Goal: Task Accomplishment & Management: Complete application form

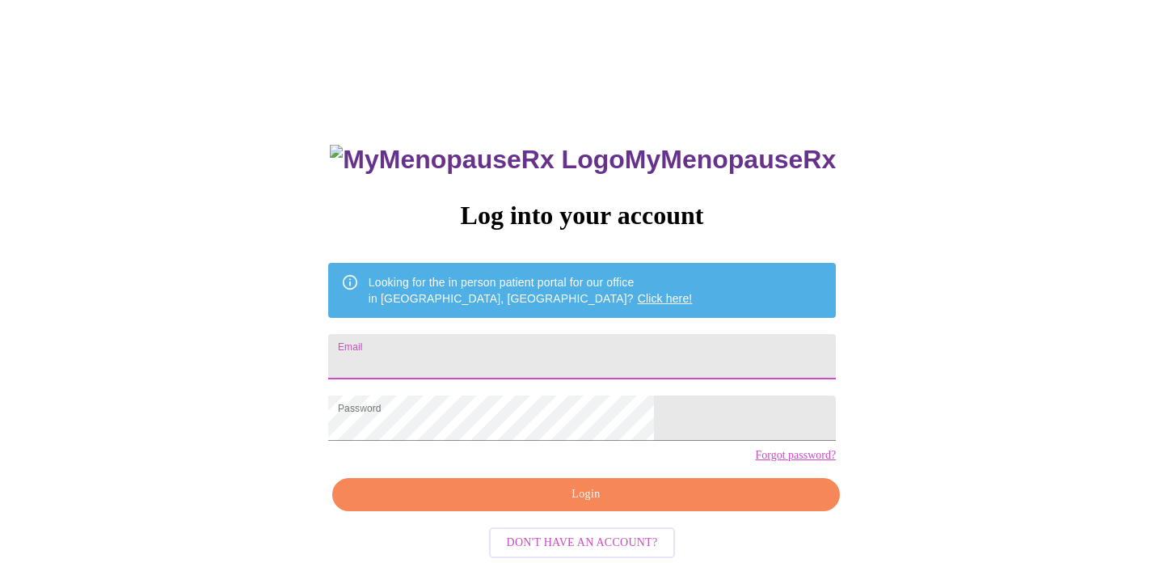
click at [482, 357] on input "Email" at bounding box center [582, 356] width 508 height 45
type input "[EMAIL_ADDRESS][DOMAIN_NAME]"
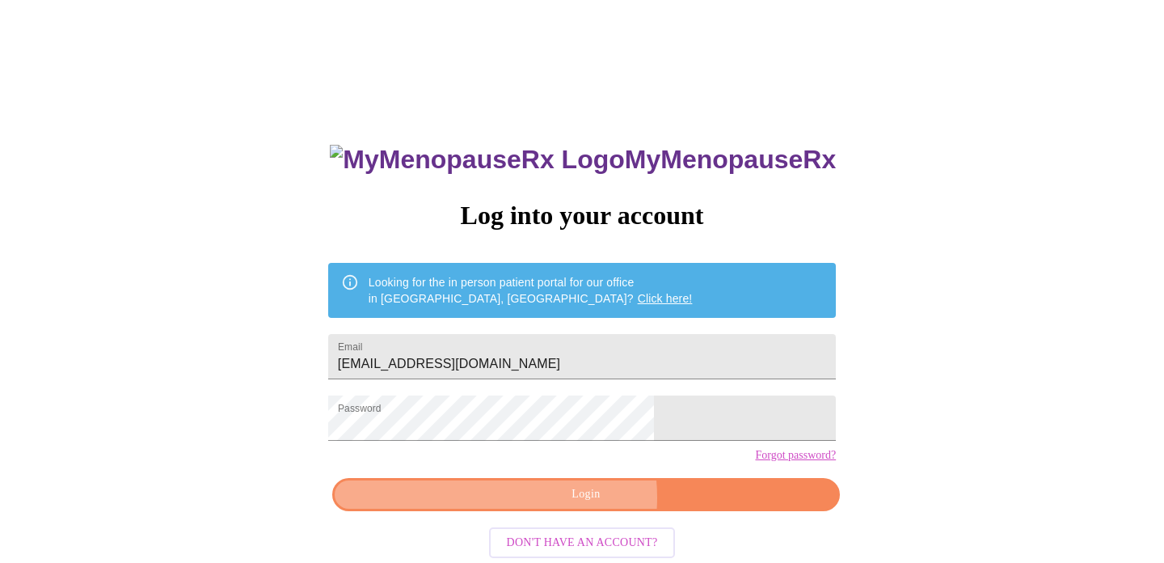
click at [558, 505] on span "Login" at bounding box center [586, 494] width 471 height 20
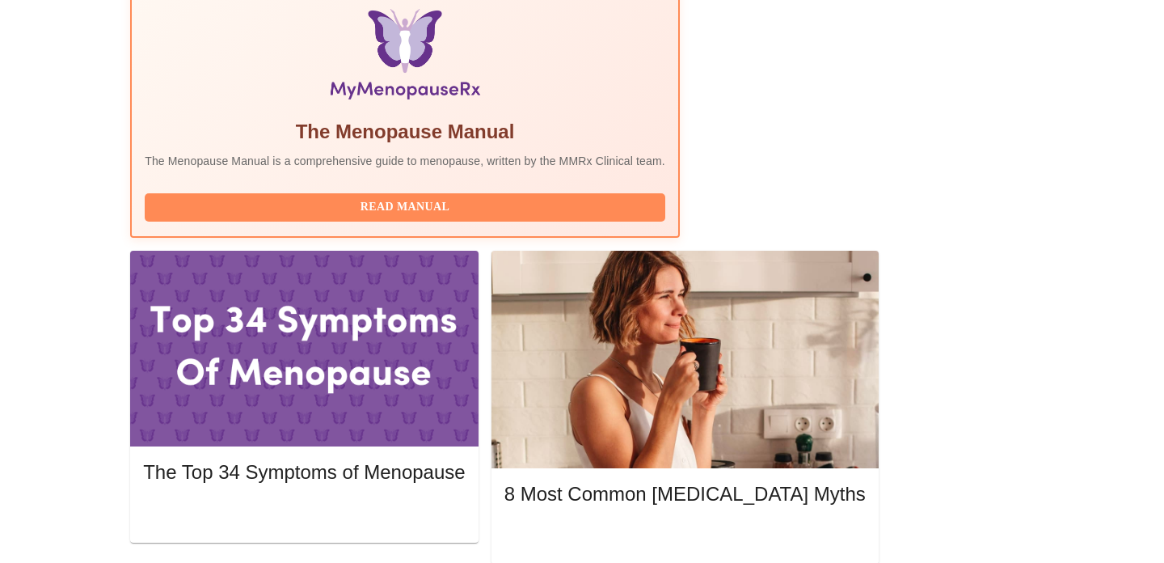
scroll to position [539, 0]
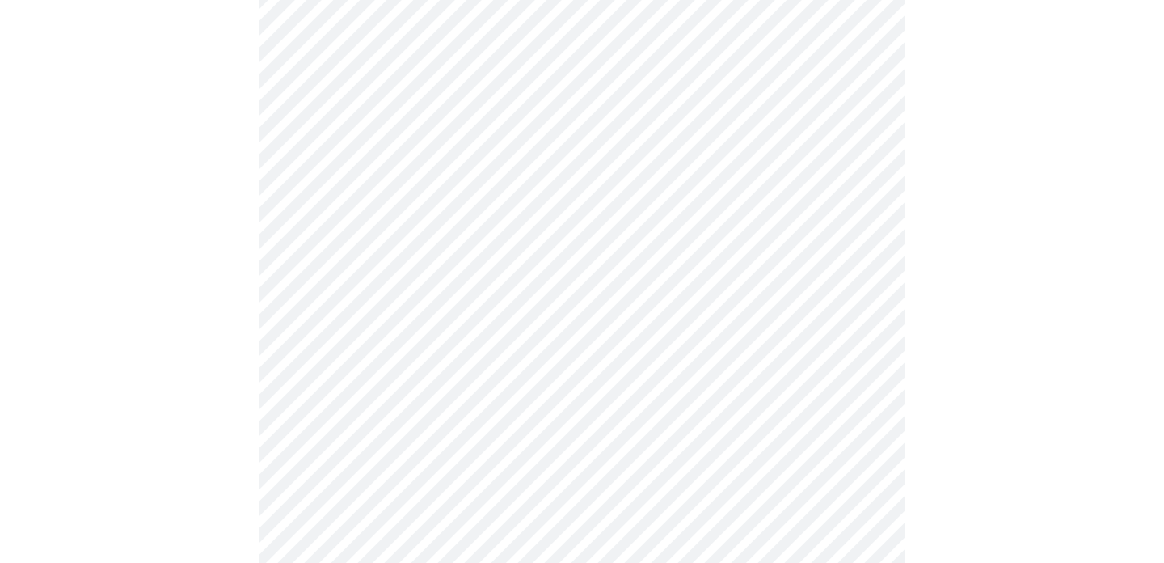
scroll to position [163, 0]
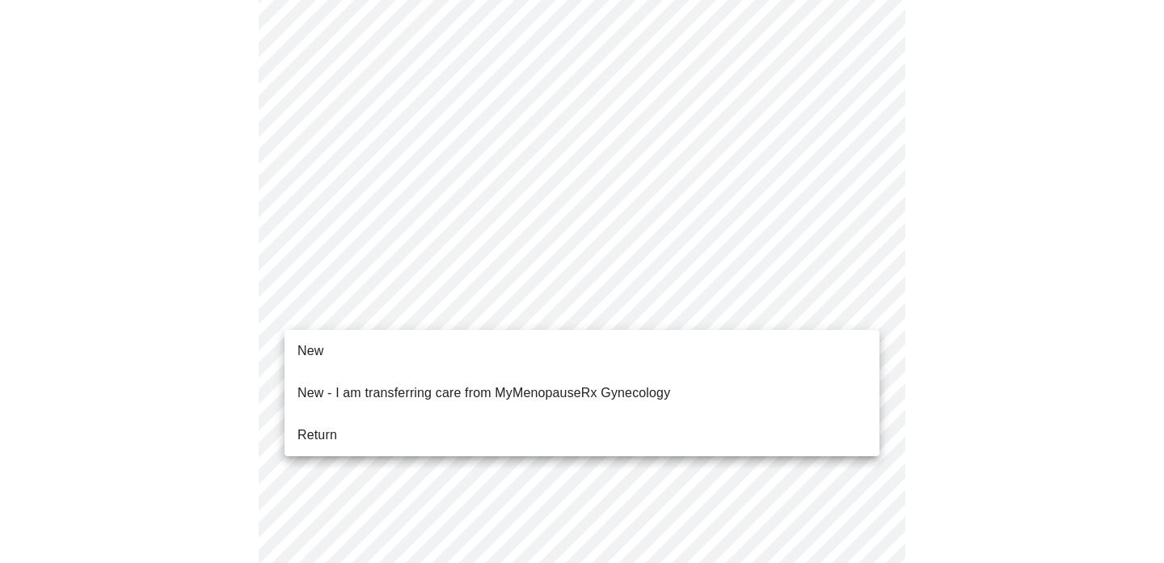
click at [320, 425] on span "Return" at bounding box center [318, 434] width 40 height 19
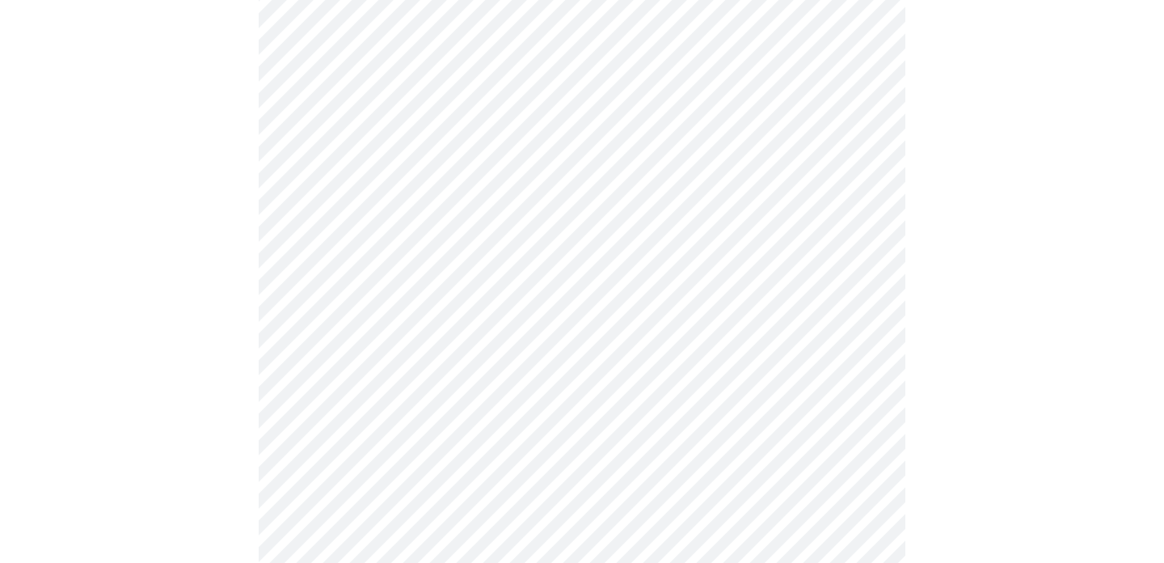
scroll to position [861, 0]
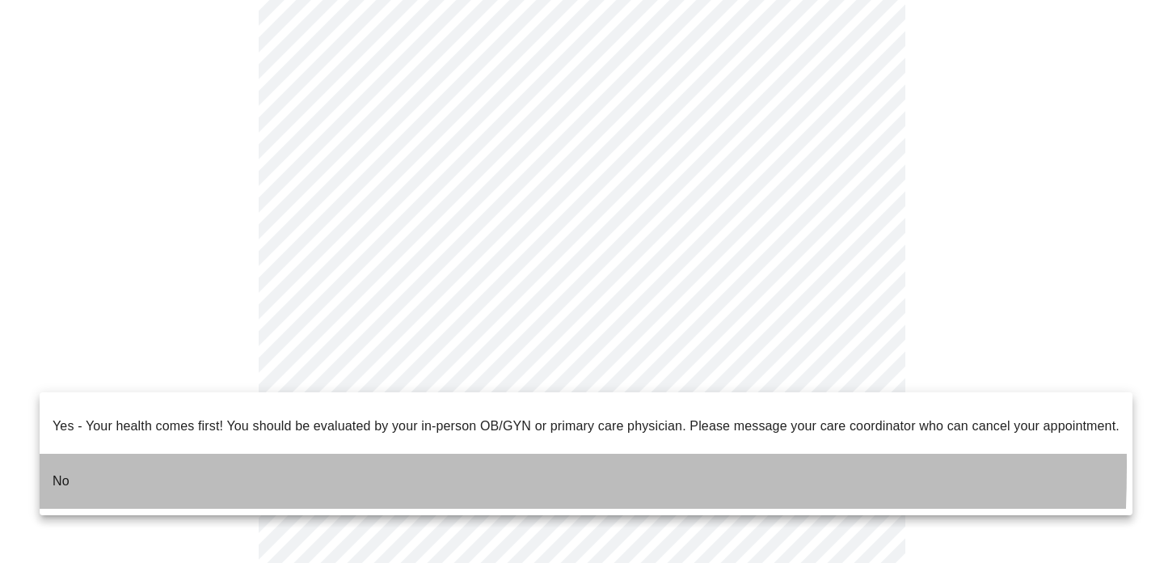
click at [58, 471] on p "No" at bounding box center [61, 480] width 17 height 19
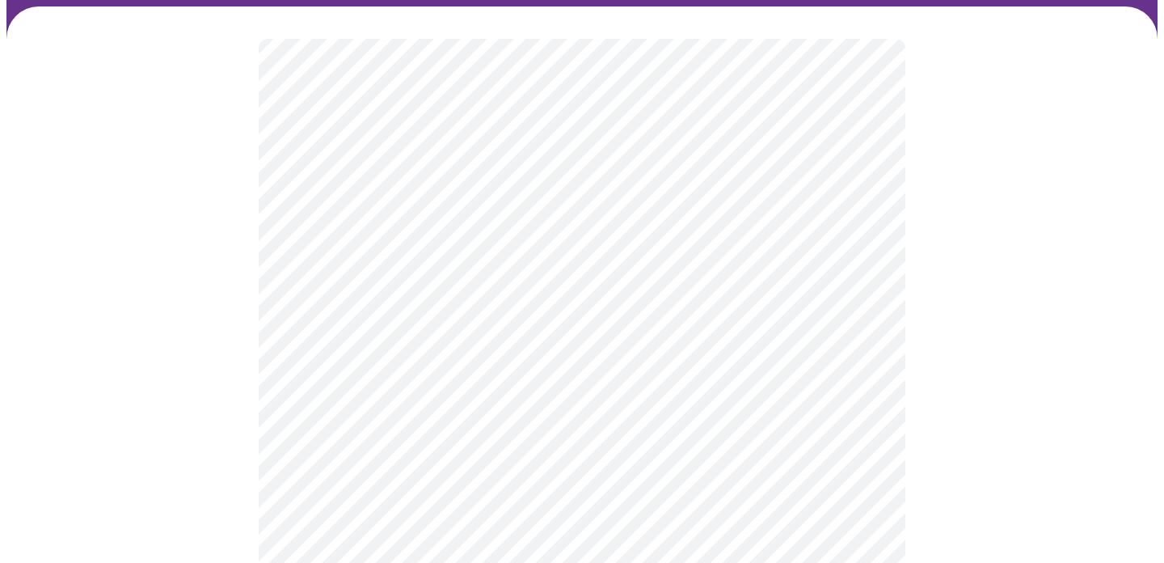
scroll to position [116, 0]
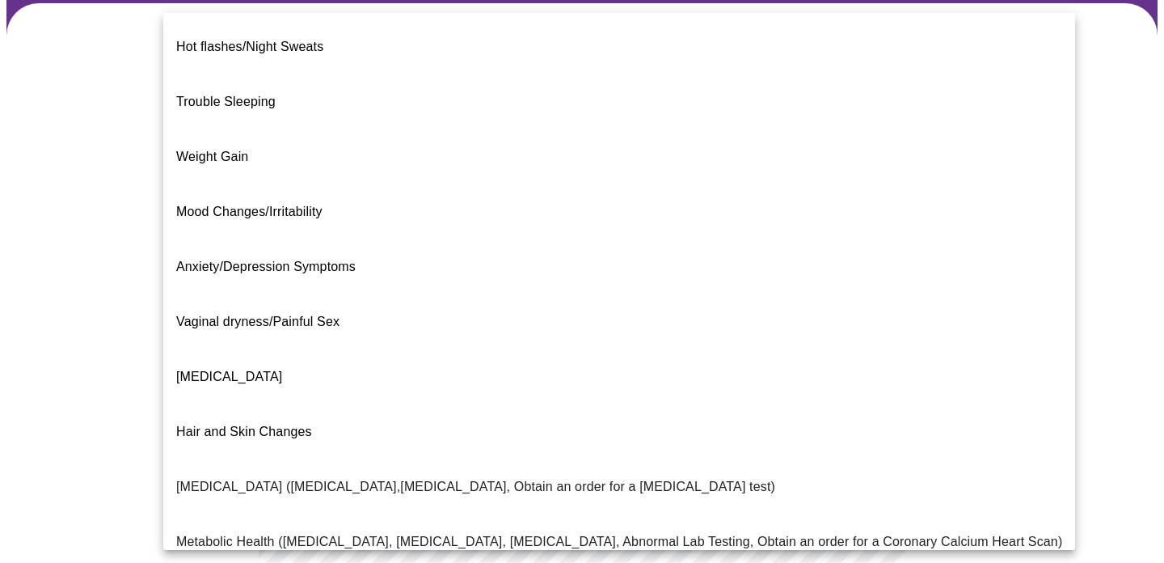
click at [865, 217] on body "MyMenopauseRx Appointments Messaging Labs Uploads Medications Community Refer a…" at bounding box center [581, 377] width 1151 height 972
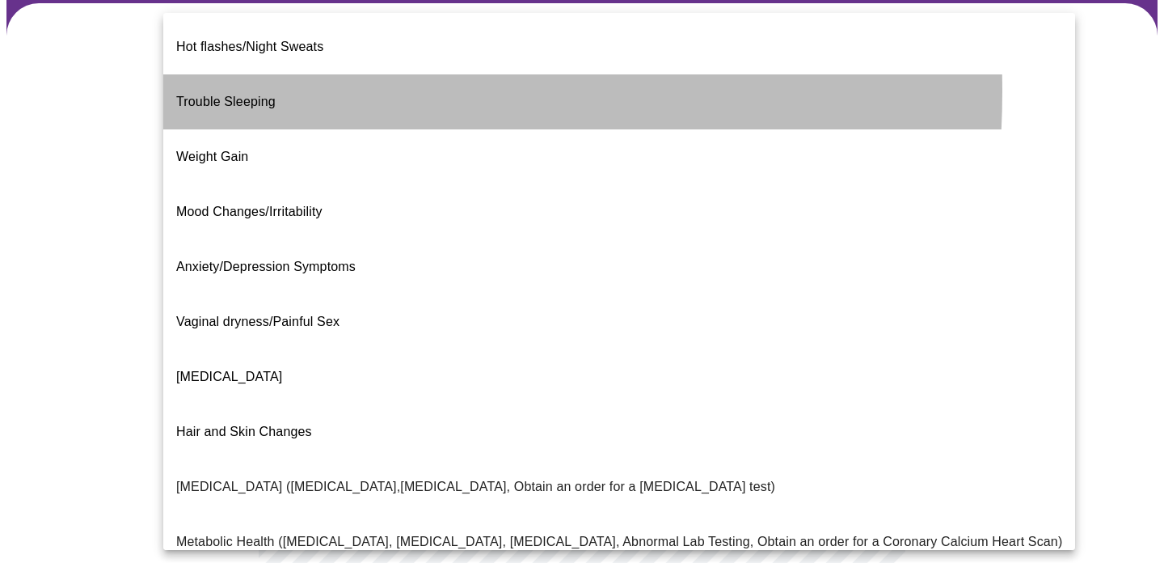
click at [253, 95] on span "Trouble Sleeping" at bounding box center [225, 102] width 99 height 14
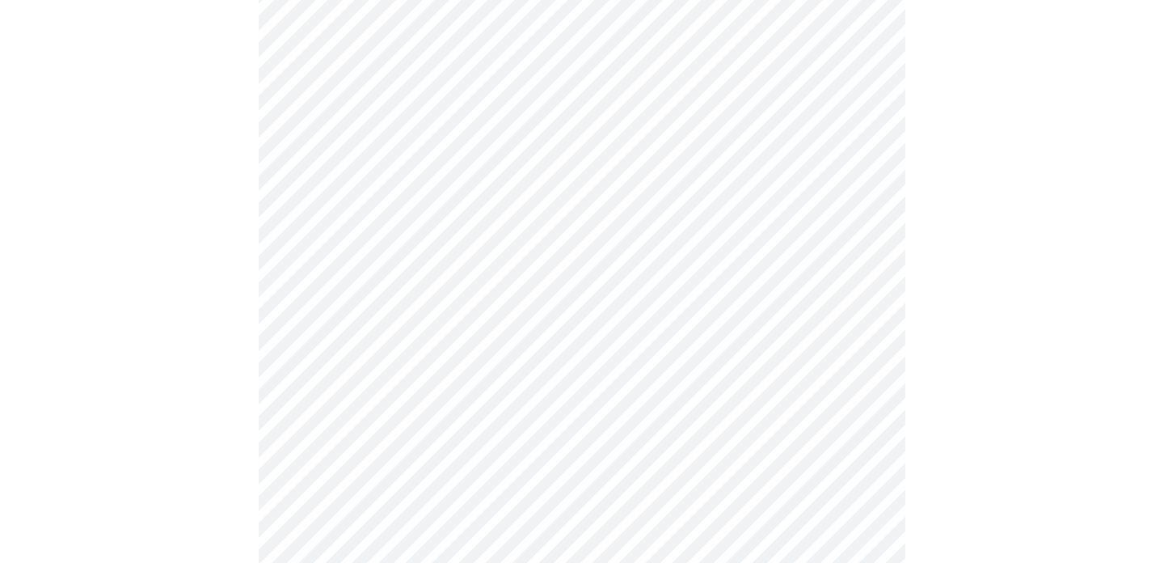
scroll to position [273, 0]
click at [849, 226] on body "MyMenopauseRx Appointments Messaging Labs Uploads Medications Community Refer a…" at bounding box center [581, 214] width 1151 height 962
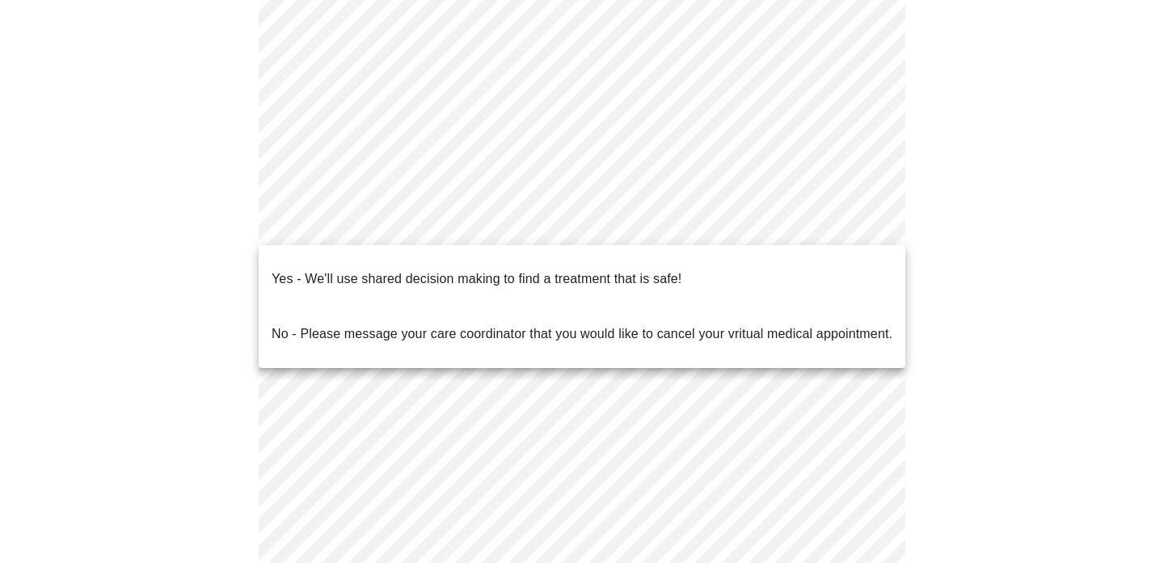
click at [594, 269] on p "Yes - We'll use shared decision making to find a treatment that is safe!" at bounding box center [477, 278] width 410 height 19
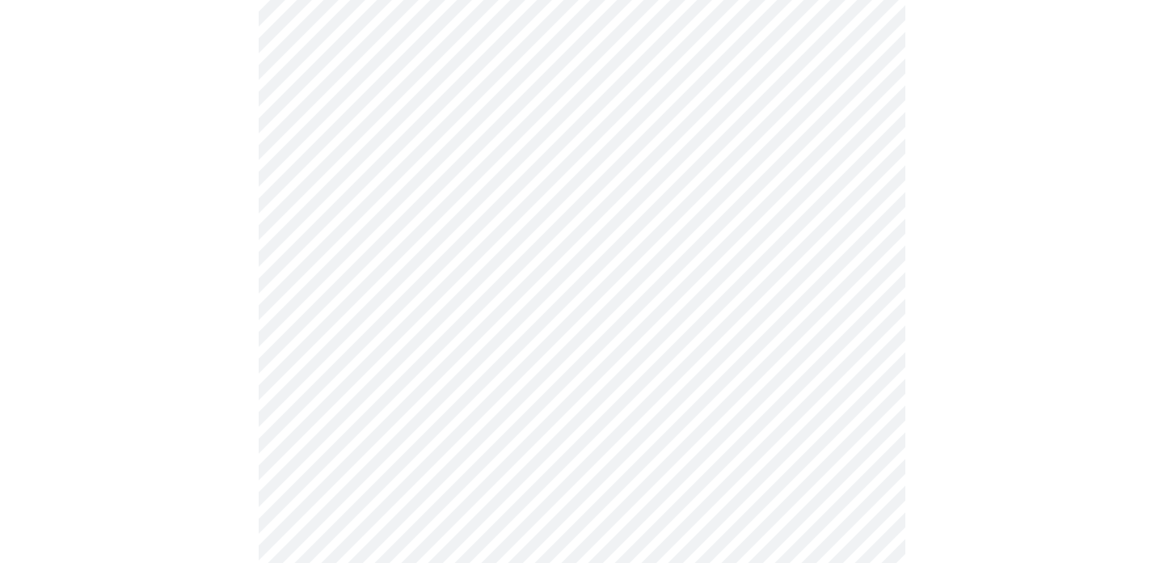
click at [862, 226] on body "MyMenopauseRx Appointments Messaging Labs Uploads Medications Community Refer a…" at bounding box center [581, 209] width 1151 height 952
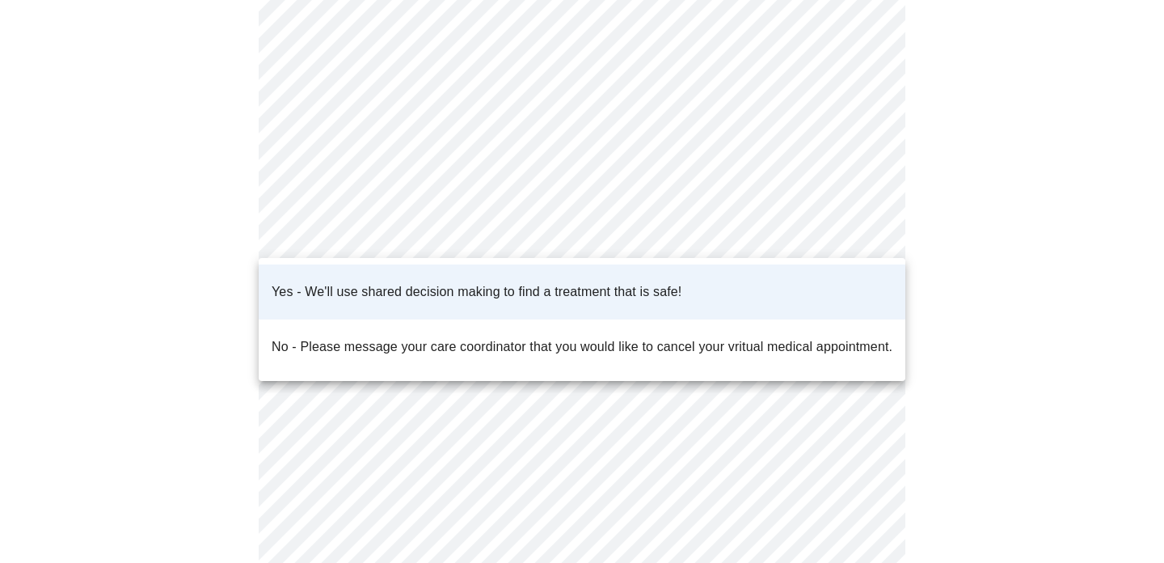
click at [958, 228] on div at bounding box center [582, 281] width 1164 height 563
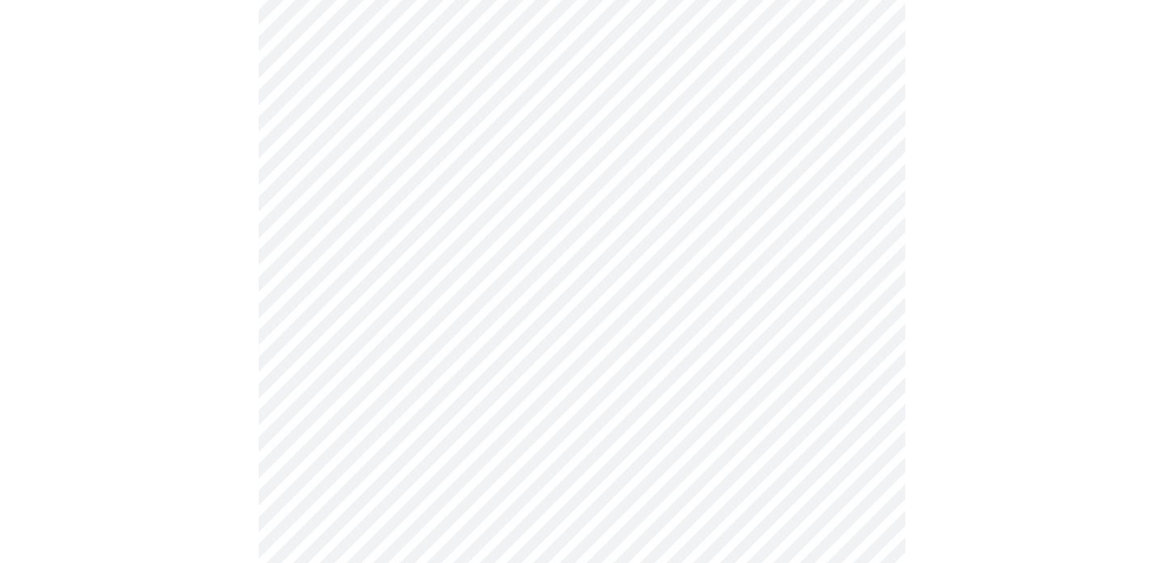
scroll to position [0, 0]
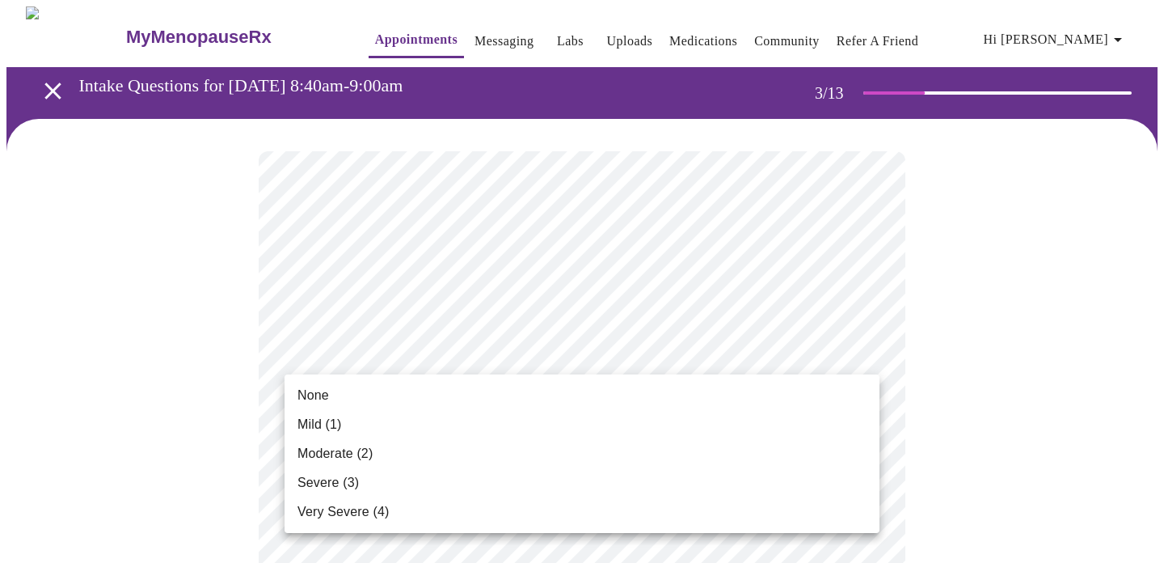
click at [954, 353] on div at bounding box center [582, 281] width 1164 height 563
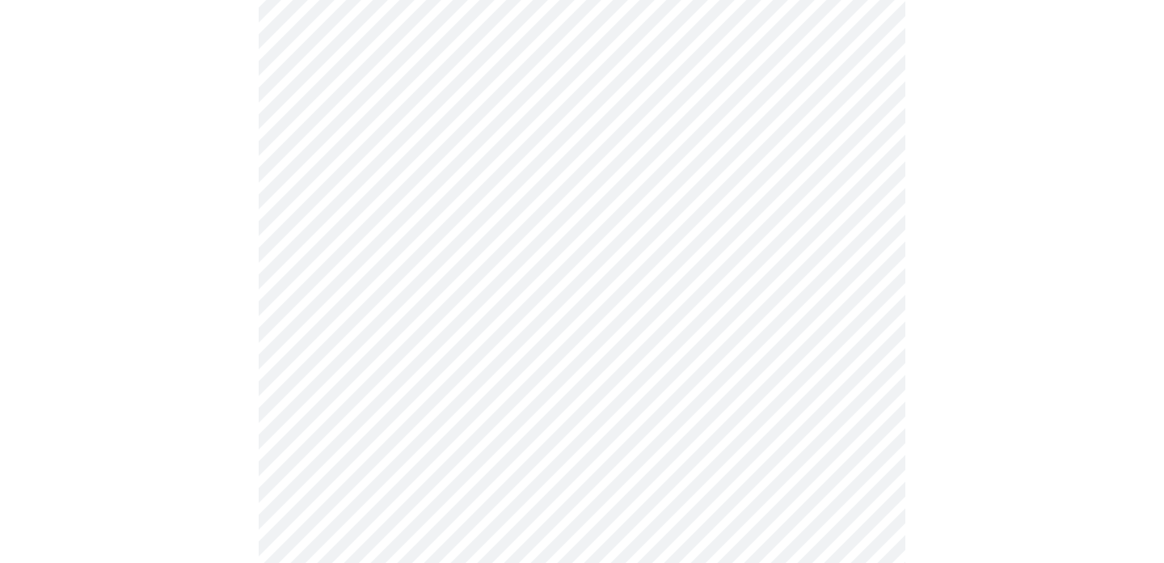
scroll to position [251, 0]
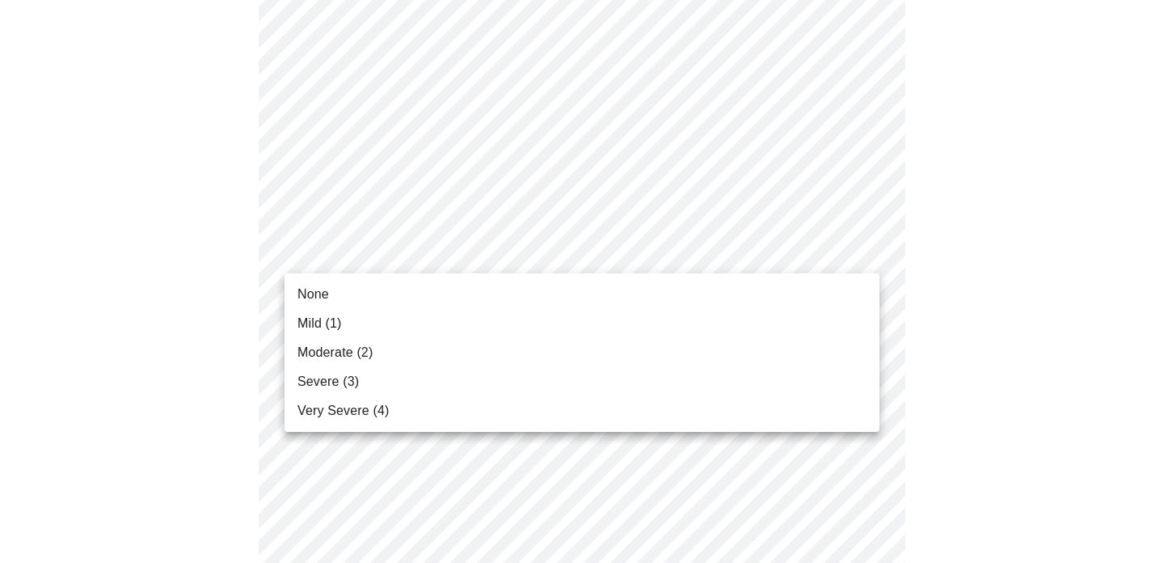
click at [340, 322] on span "Mild (1)" at bounding box center [320, 323] width 44 height 19
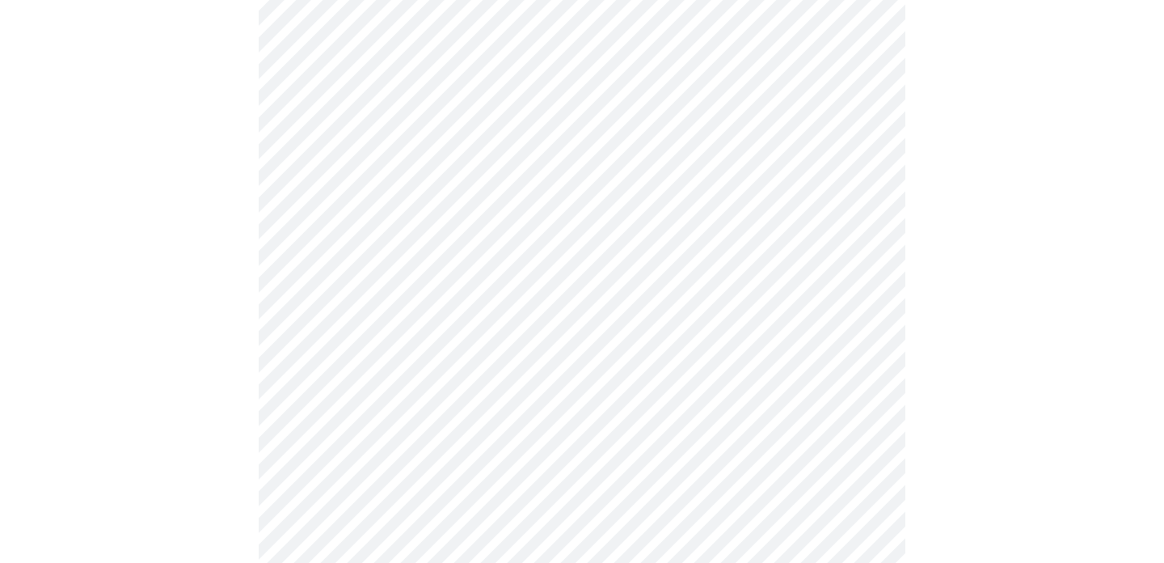
scroll to position [355, 0]
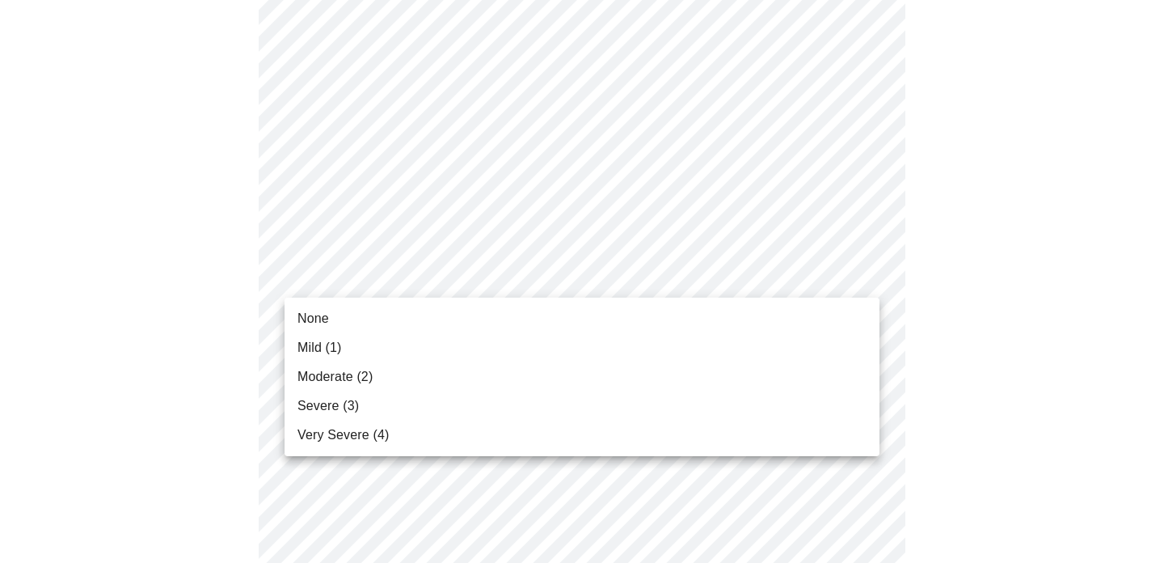
click at [328, 403] on span "Severe (3)" at bounding box center [328, 405] width 61 height 19
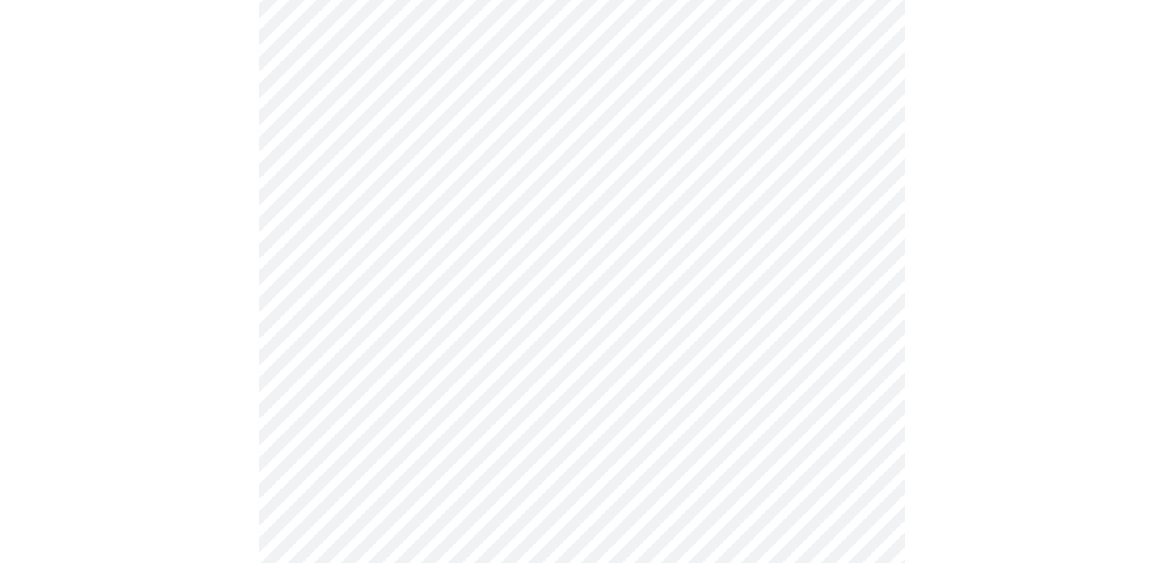
scroll to position [249, 0]
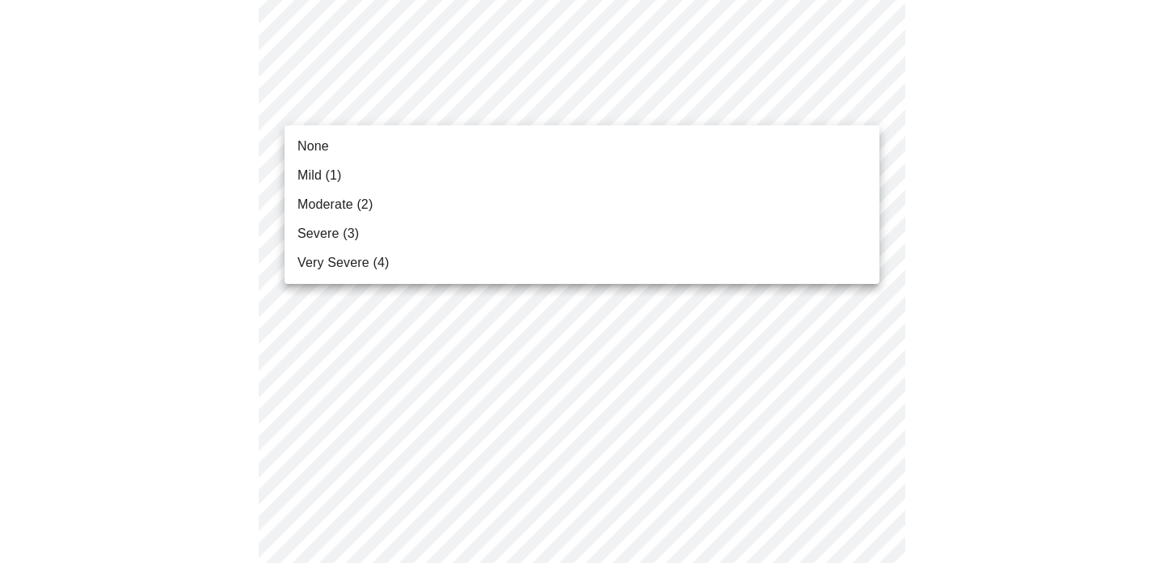
click at [325, 206] on span "Moderate (2)" at bounding box center [335, 204] width 75 height 19
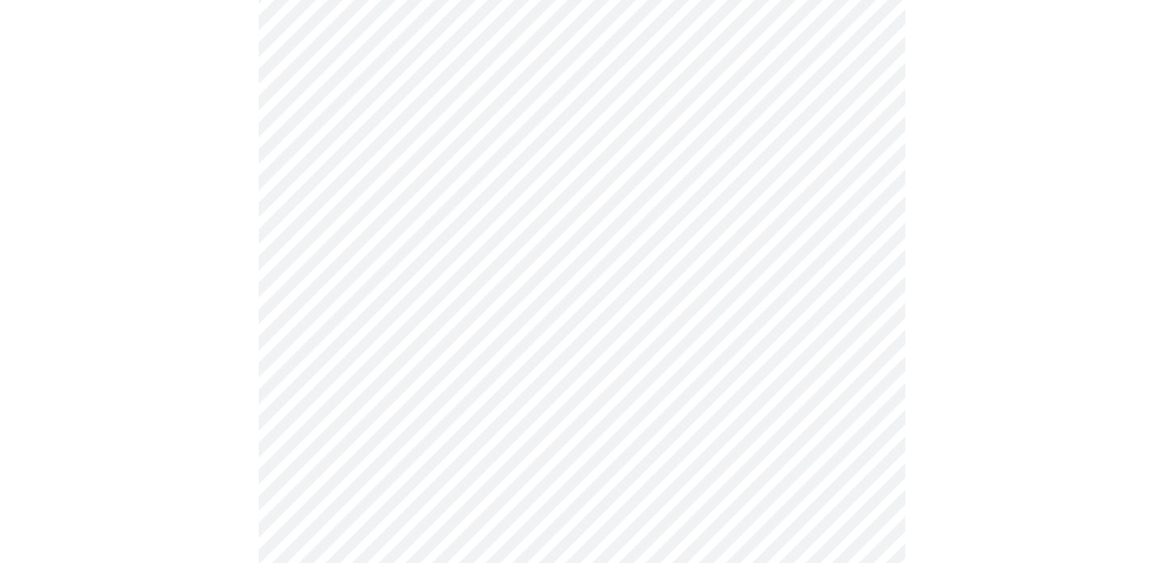
scroll to position [597, 0]
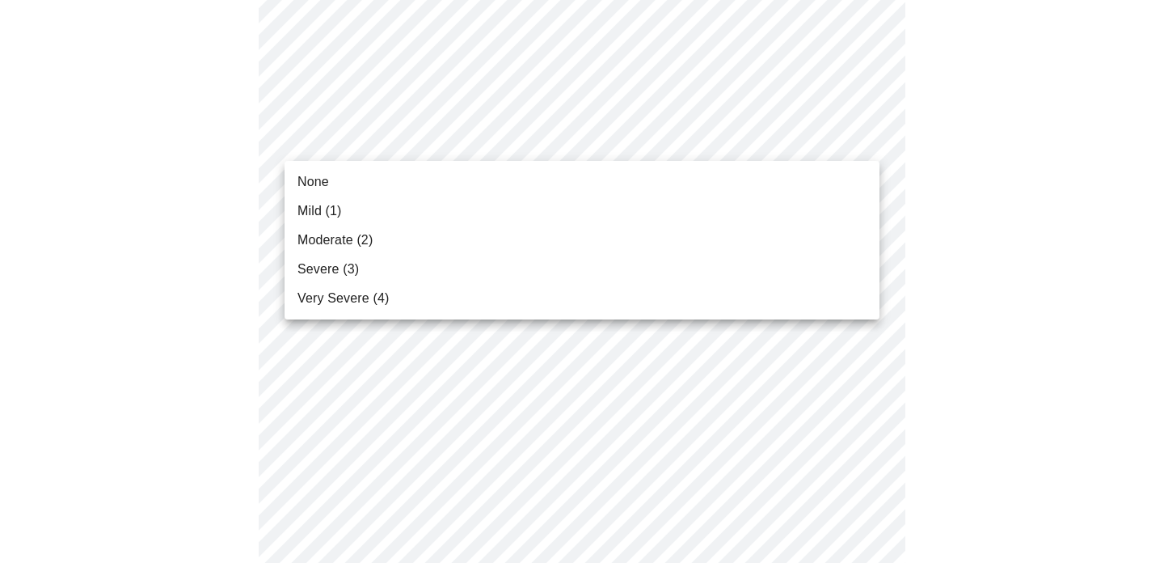
click at [867, 140] on body "MyMenopauseRx Appointments Messaging Labs Uploads Medications Community Refer a…" at bounding box center [581, 451] width 1151 height 2083
click at [349, 239] on span "Moderate (2)" at bounding box center [335, 239] width 75 height 19
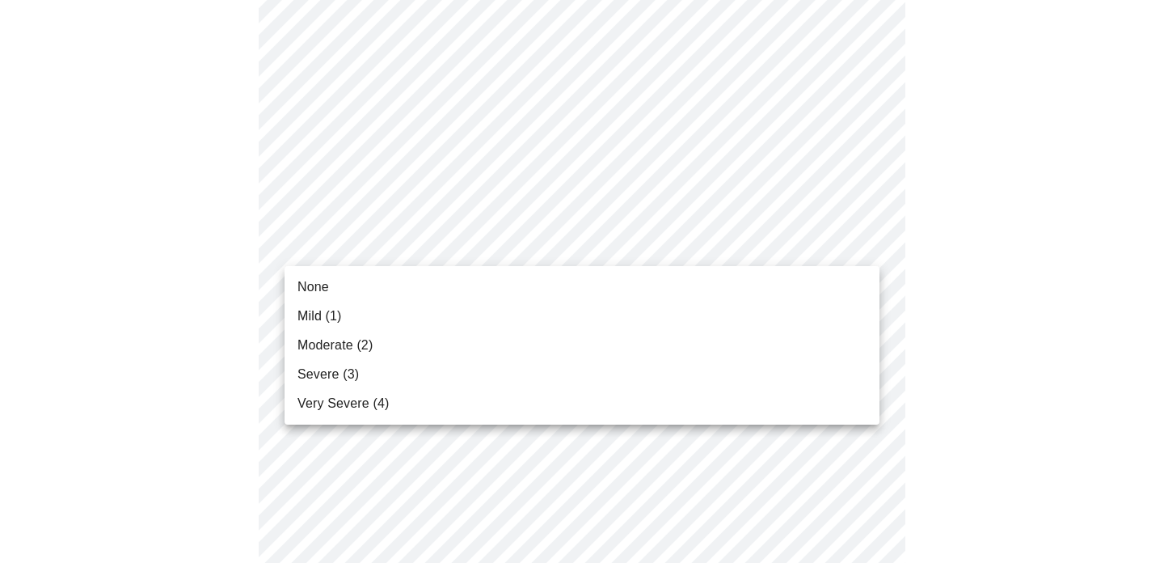
click at [854, 244] on body "MyMenopauseRx Appointments Messaging Labs Uploads Medications Community Refer a…" at bounding box center [581, 440] width 1151 height 2060
click at [332, 315] on span "Mild (1)" at bounding box center [320, 315] width 44 height 19
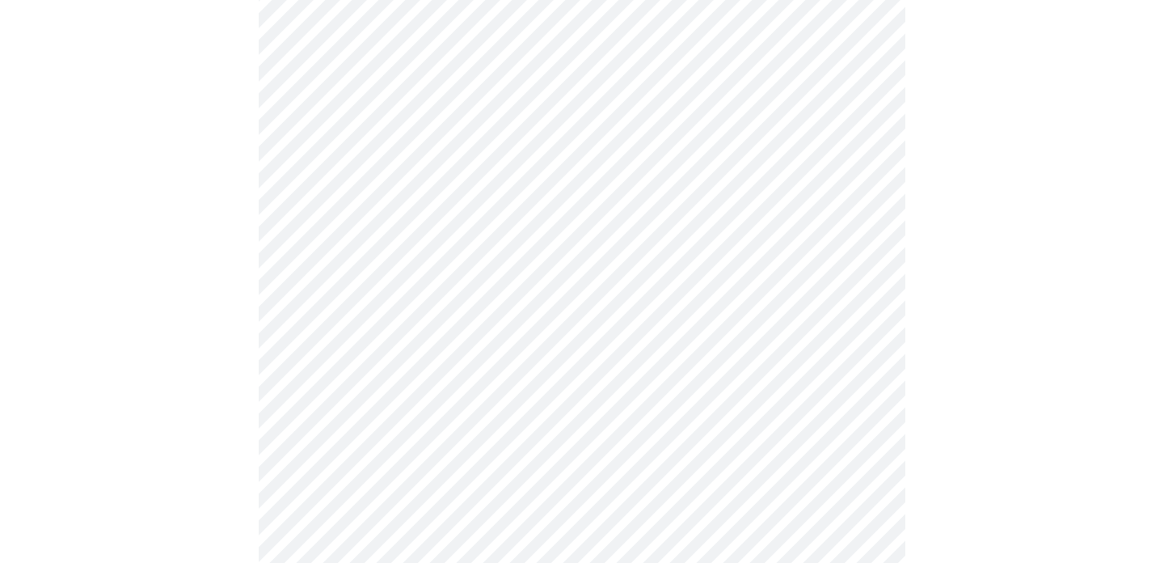
scroll to position [756, 0]
click at [862, 185] on body "MyMenopauseRx Appointments Messaging Labs Uploads Medications Community Refer a…" at bounding box center [581, 269] width 1151 height 2038
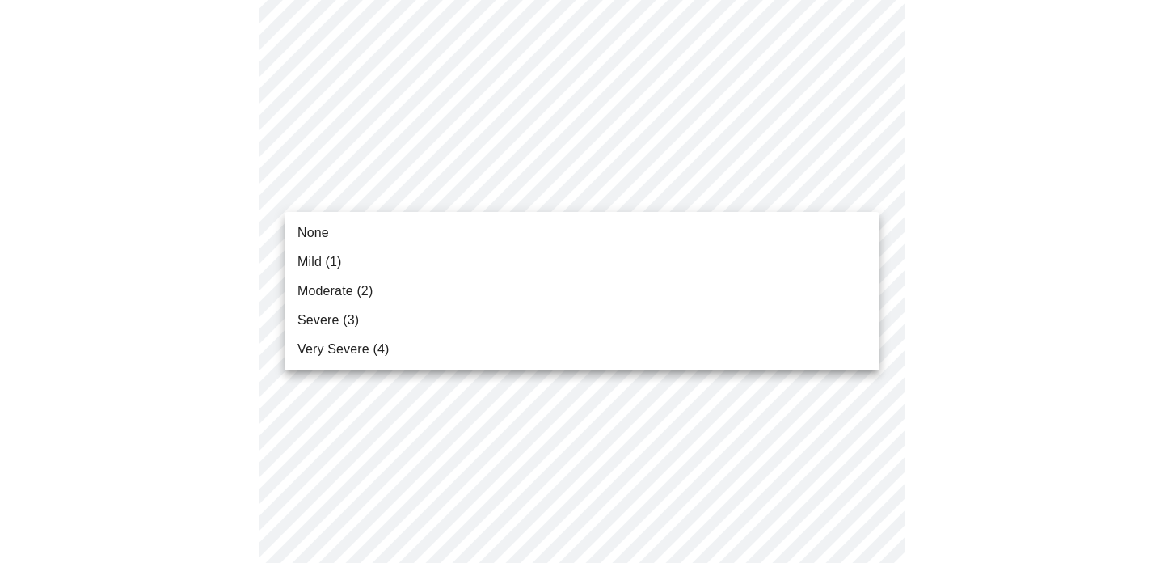
click at [307, 259] on span "Mild (1)" at bounding box center [320, 261] width 44 height 19
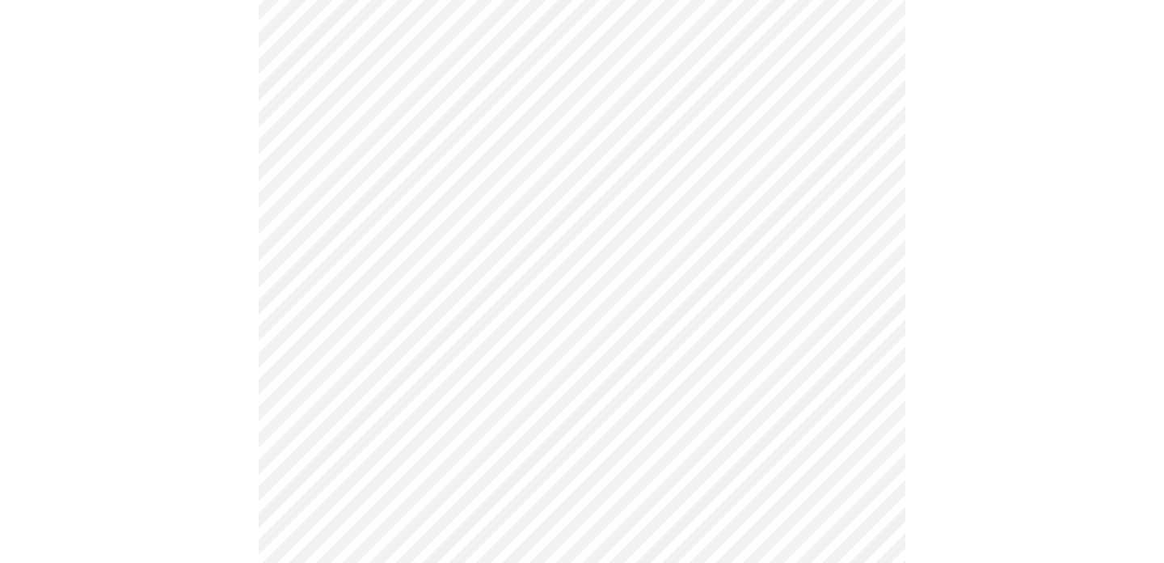
scroll to position [867, 0]
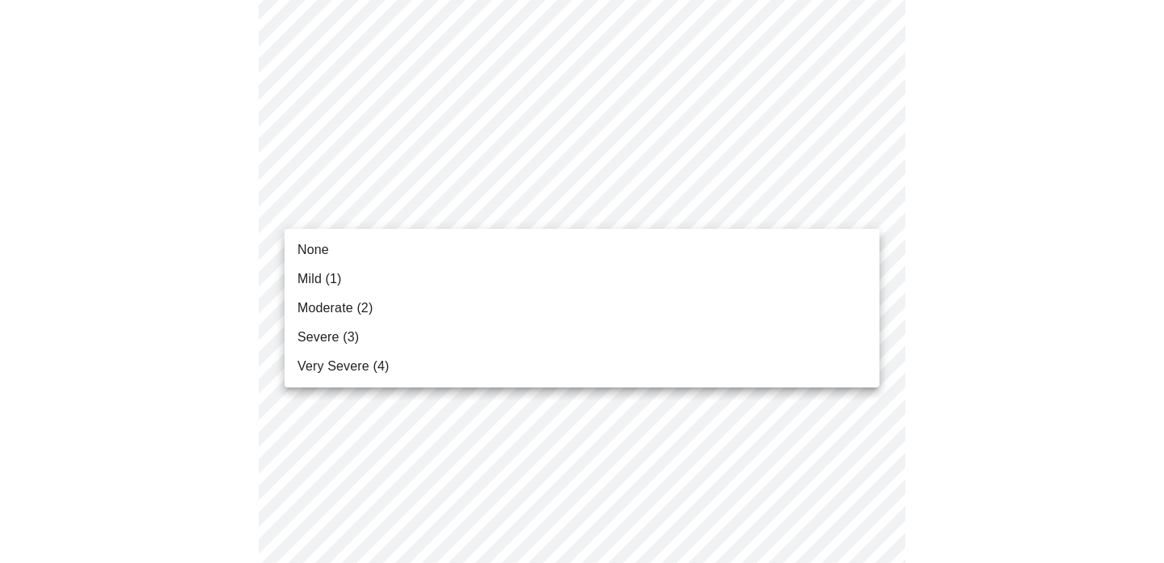
click at [858, 211] on body "MyMenopauseRx Appointments Messaging Labs Uploads Medications Community Refer a…" at bounding box center [581, 147] width 1151 height 2015
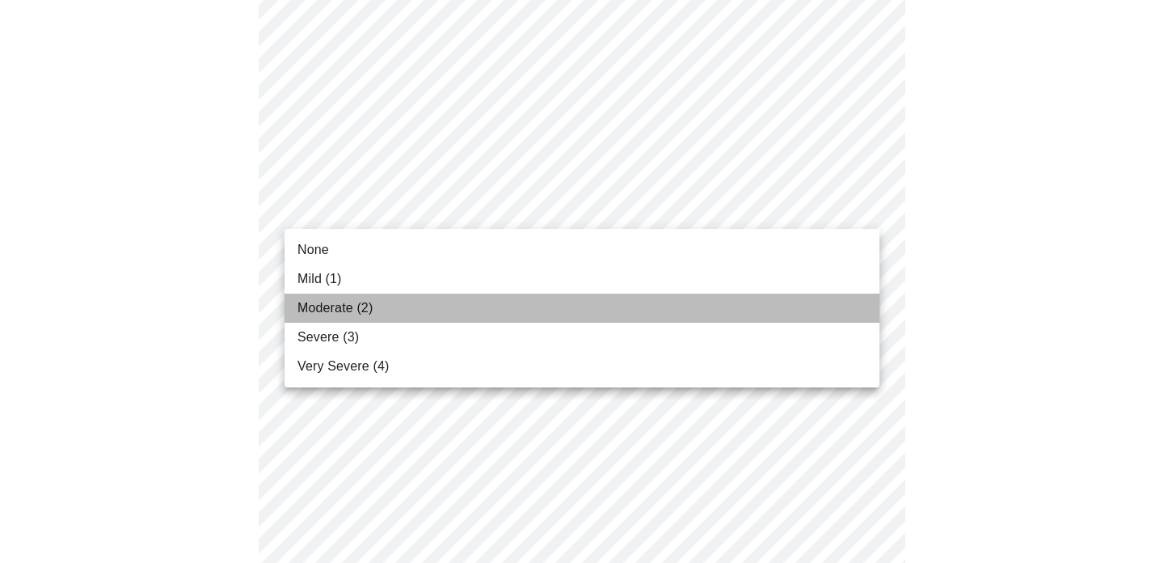
click at [336, 306] on span "Moderate (2)" at bounding box center [335, 307] width 75 height 19
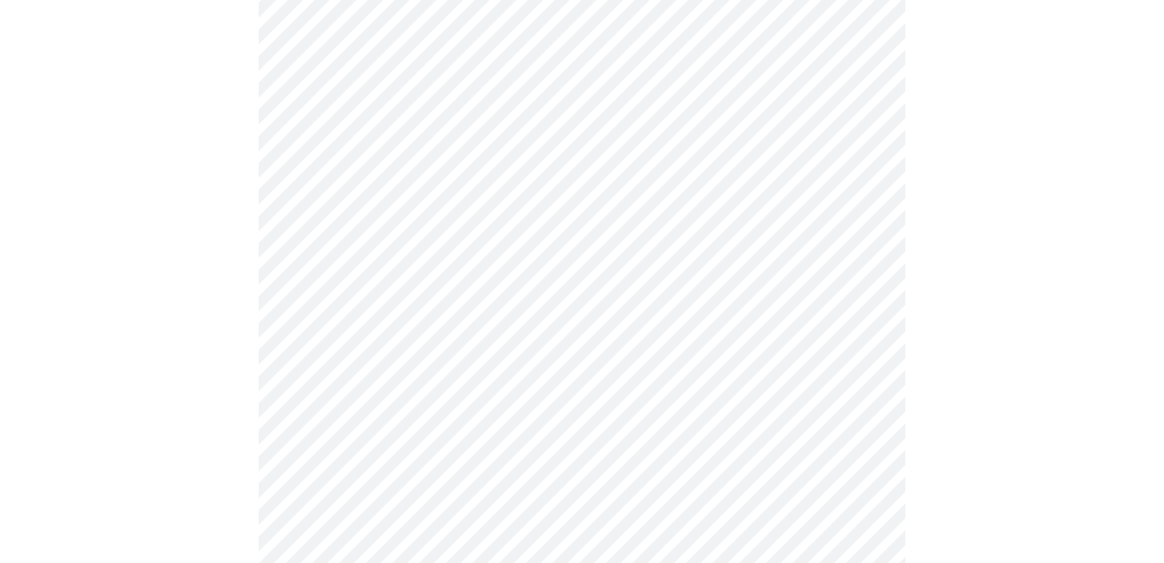
scroll to position [1032, 0]
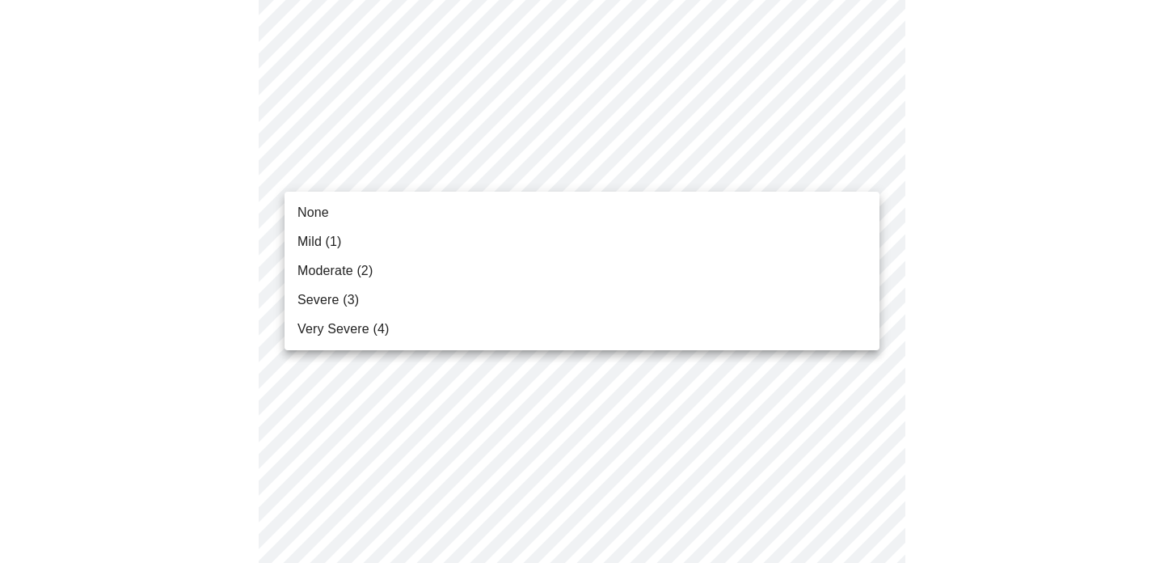
click at [354, 269] on span "Moderate (2)" at bounding box center [335, 270] width 75 height 19
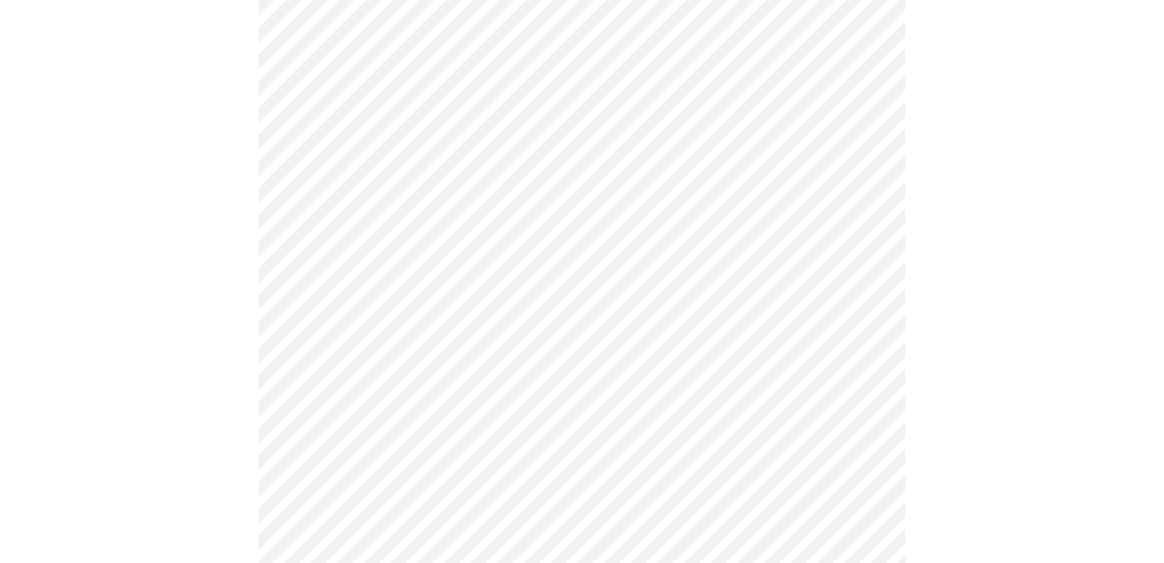
scroll to position [1161, 0]
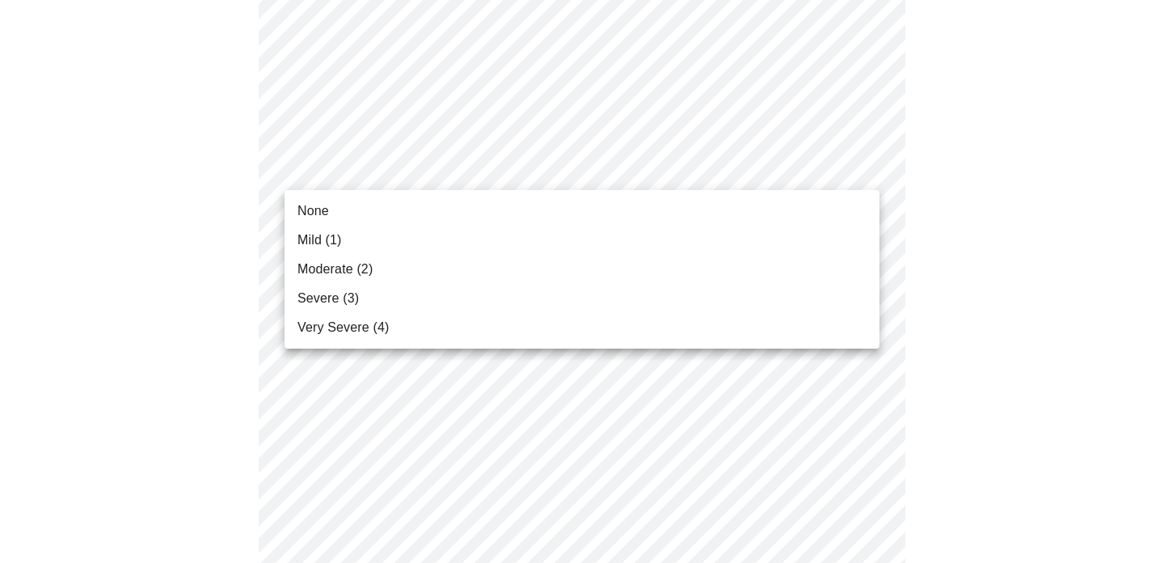
click at [351, 266] on span "Moderate (2)" at bounding box center [335, 269] width 75 height 19
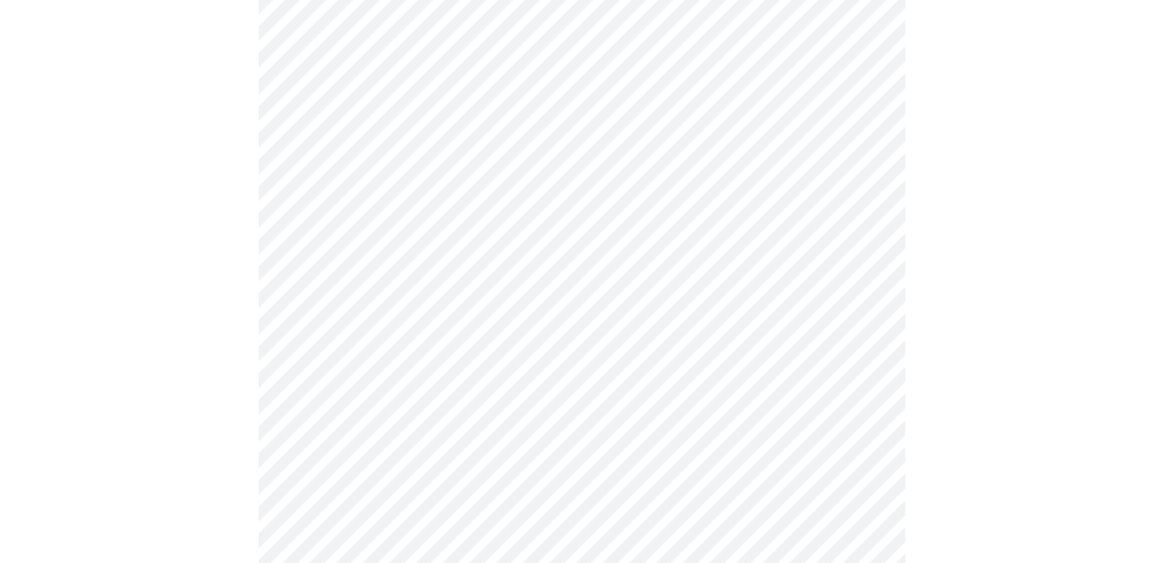
scroll to position [1303, 0]
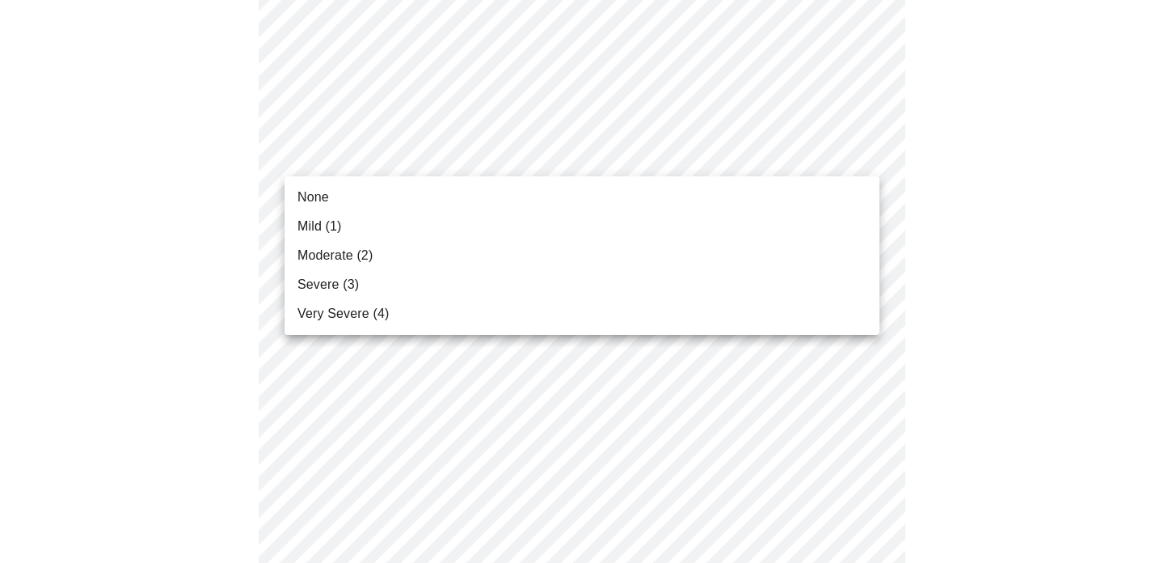
click at [325, 224] on span "Mild (1)" at bounding box center [320, 226] width 44 height 19
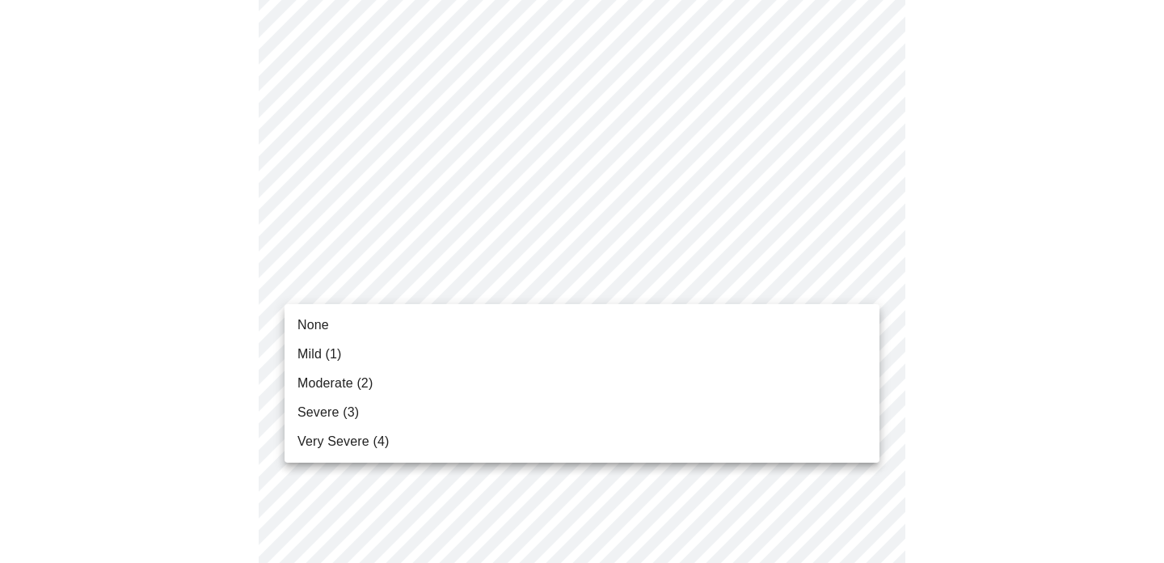
click at [1070, 228] on div at bounding box center [582, 281] width 1164 height 563
click at [353, 377] on span "Moderate (2)" at bounding box center [335, 383] width 75 height 19
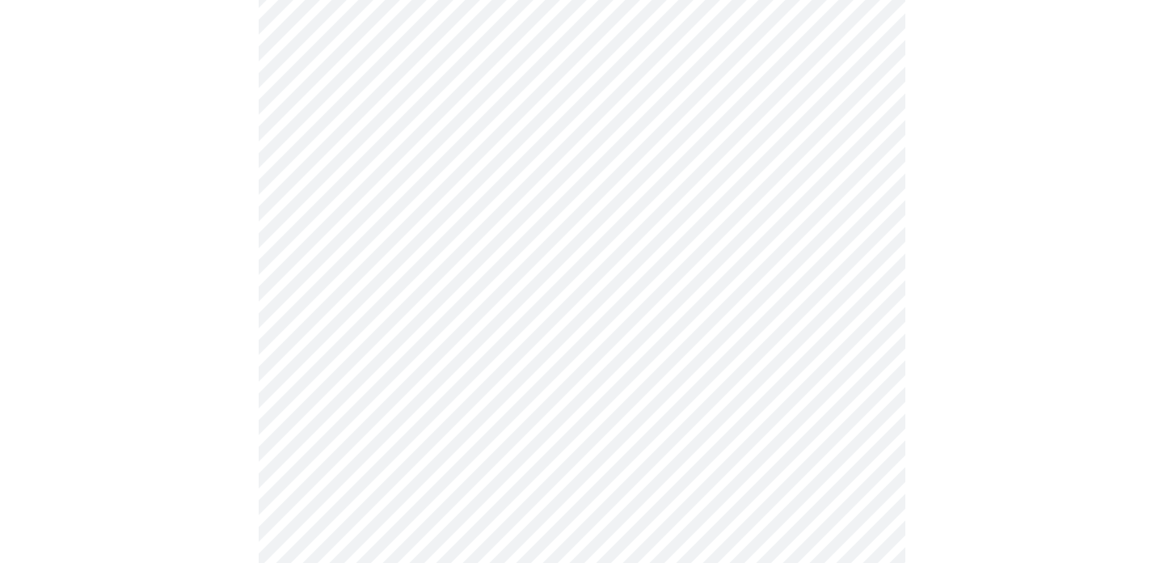
scroll to position [988, 0]
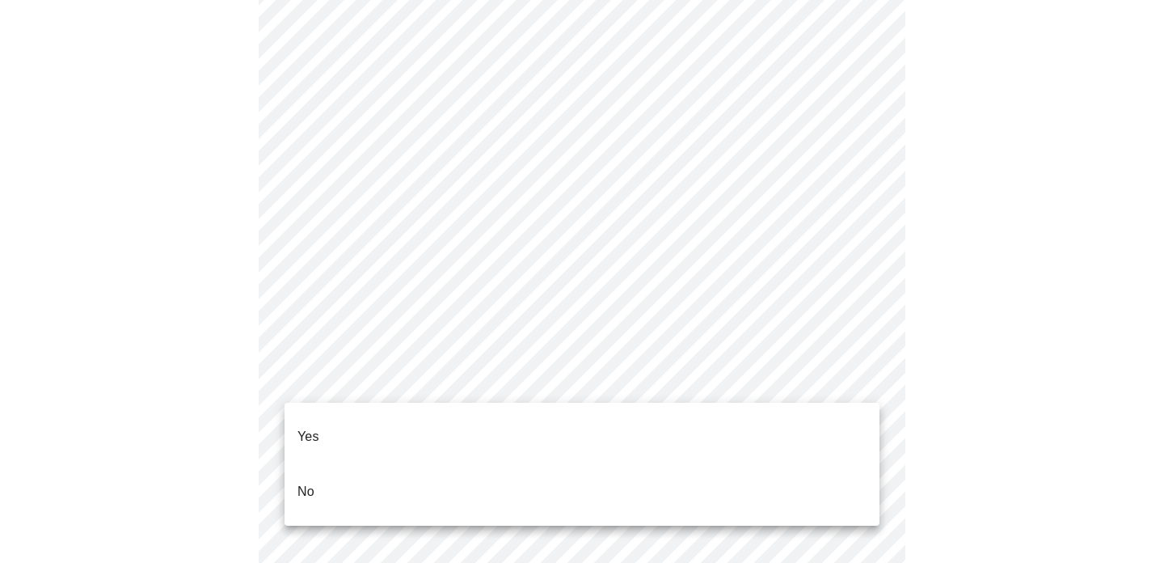
click at [320, 423] on li "Yes" at bounding box center [582, 436] width 595 height 55
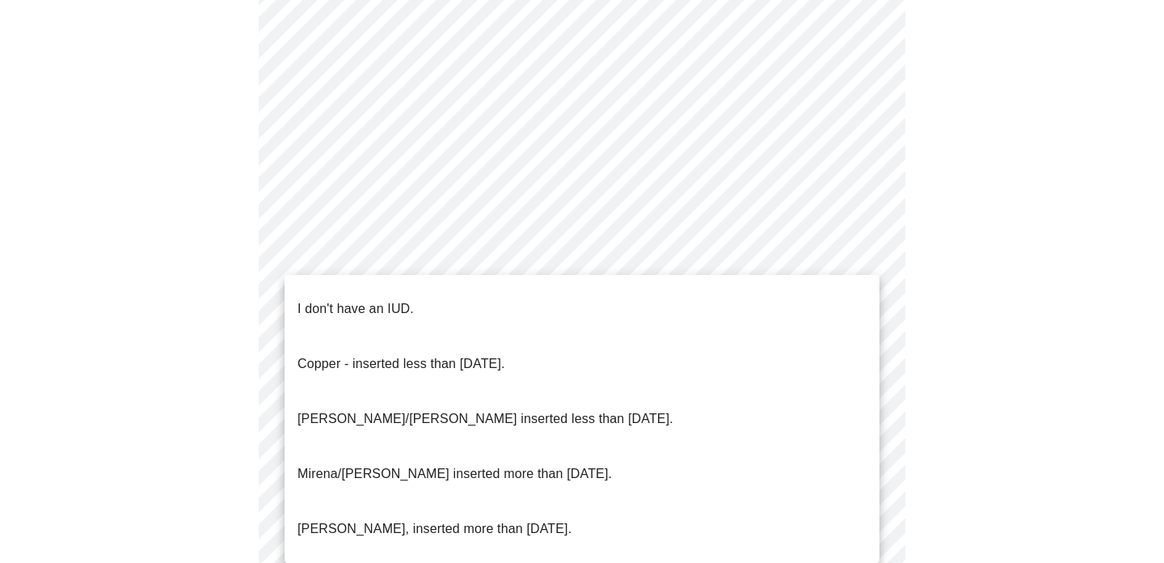
click at [386, 299] on p "I don't have an IUD." at bounding box center [356, 308] width 116 height 19
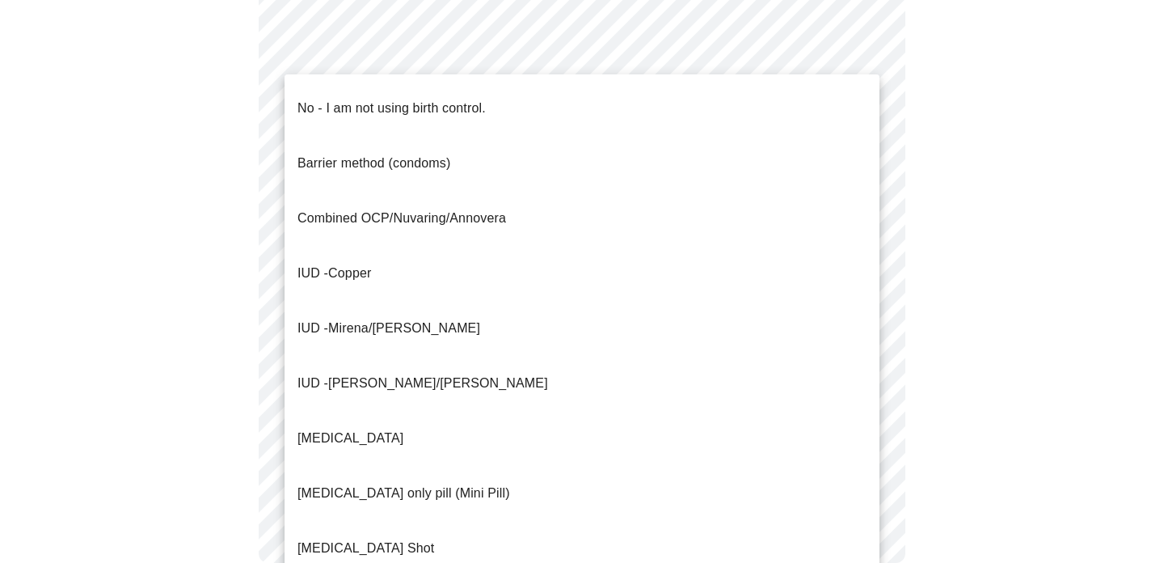
click at [493, 209] on p "Combined OCP/Nuvaring/Annovera" at bounding box center [402, 218] width 209 height 19
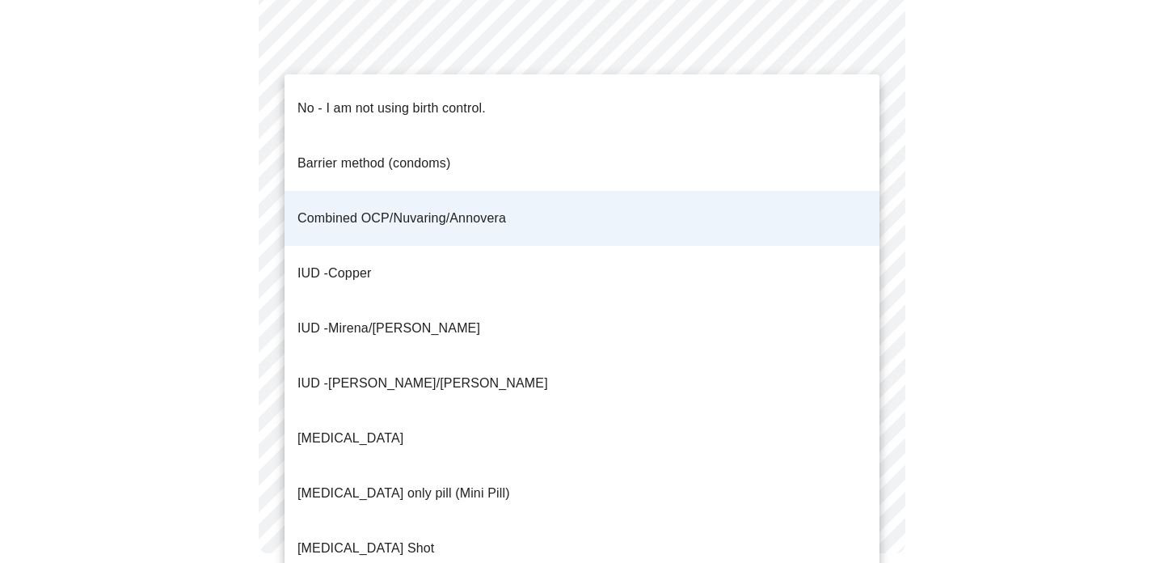
click at [949, 178] on div at bounding box center [582, 281] width 1164 height 563
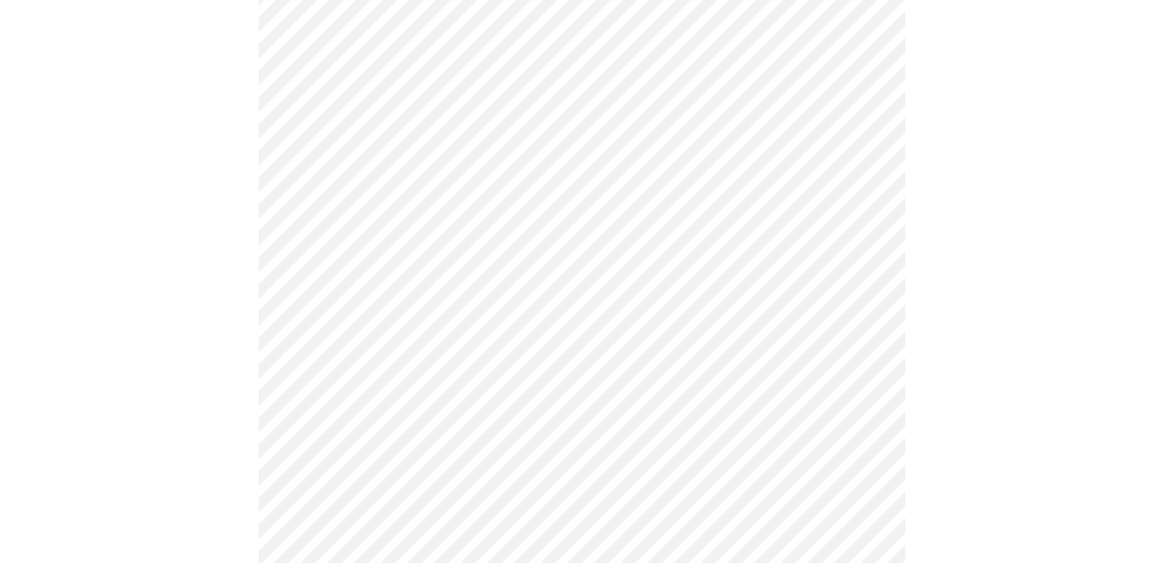
scroll to position [827, 0]
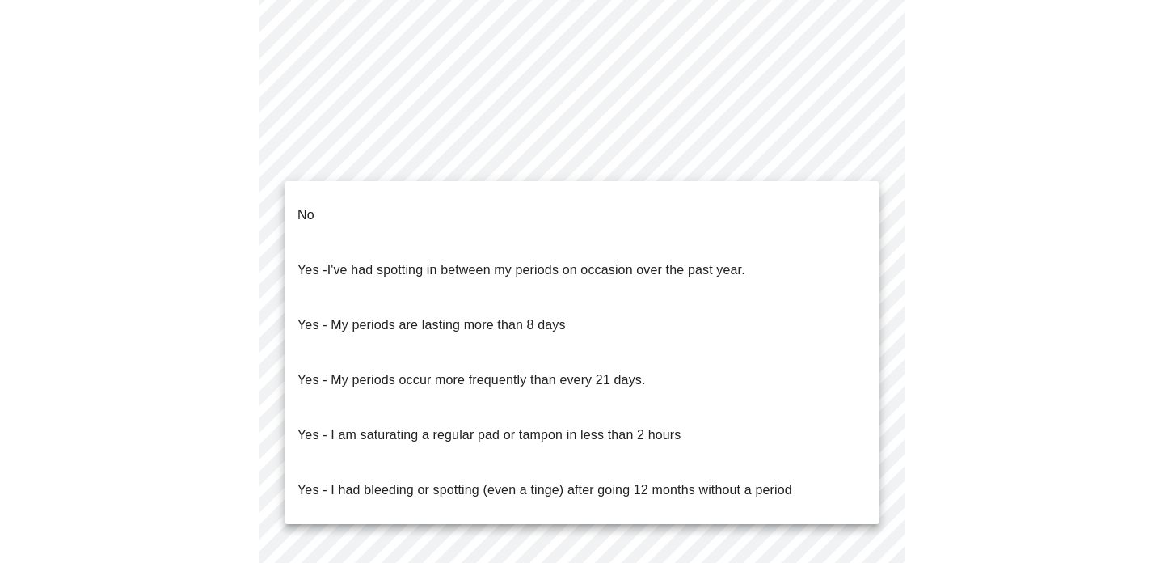
click at [304, 205] on p "No" at bounding box center [306, 214] width 17 height 19
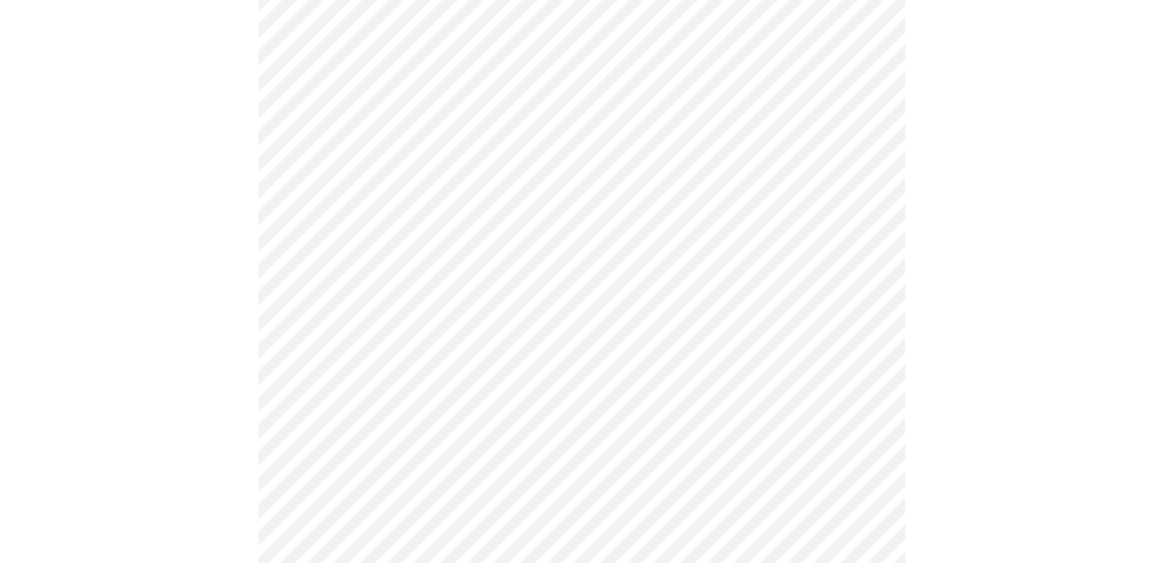
scroll to position [871, 0]
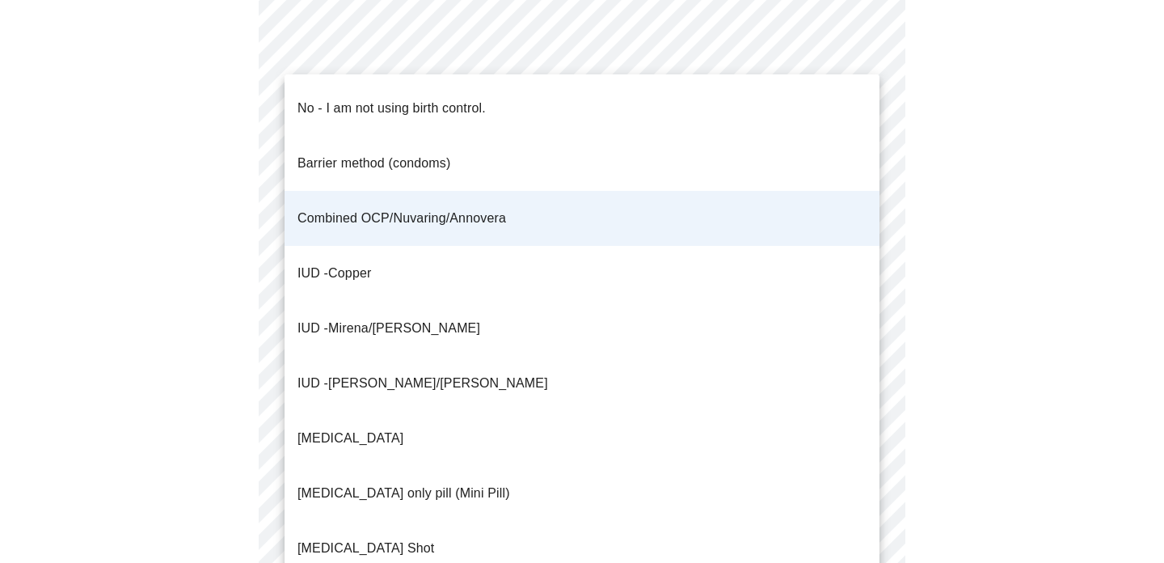
click at [453, 101] on p "No - I am not using birth control." at bounding box center [392, 108] width 188 height 19
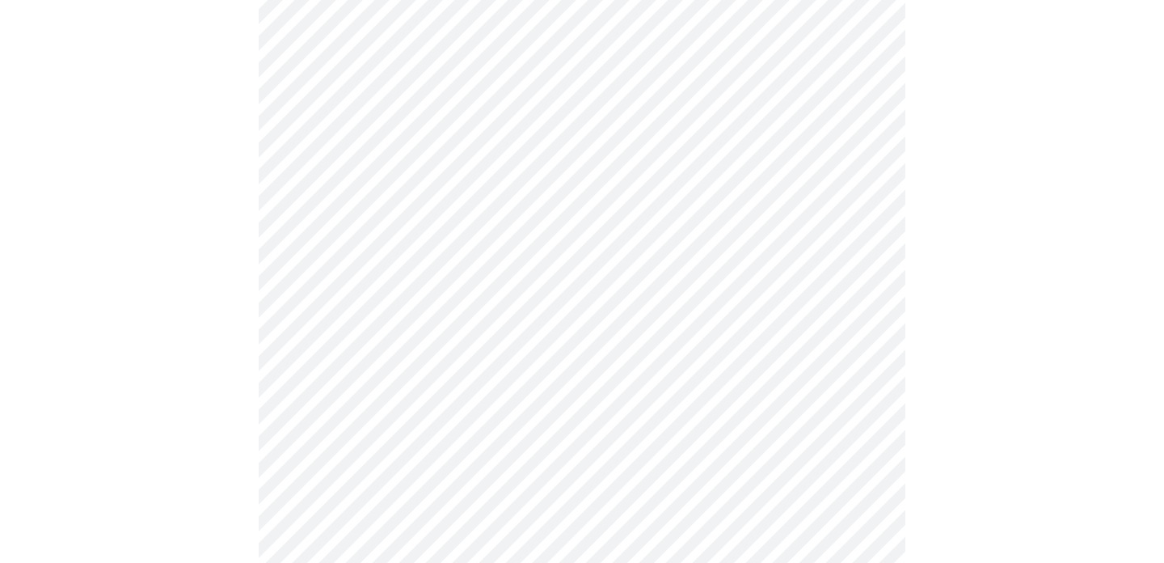
scroll to position [933, 0]
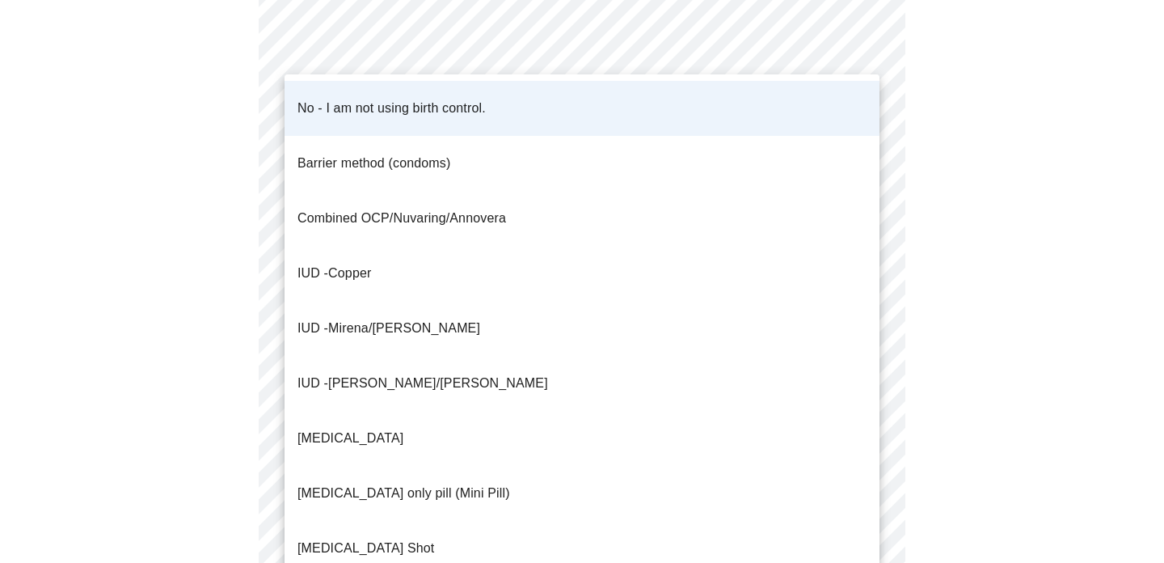
click at [948, 179] on div at bounding box center [582, 281] width 1164 height 563
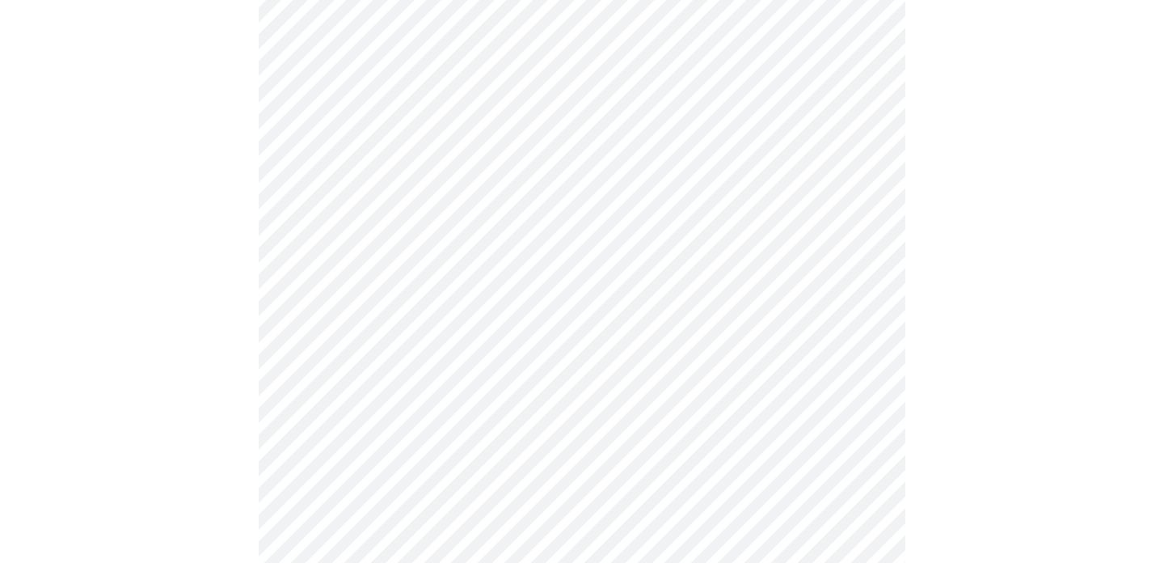
scroll to position [281, 0]
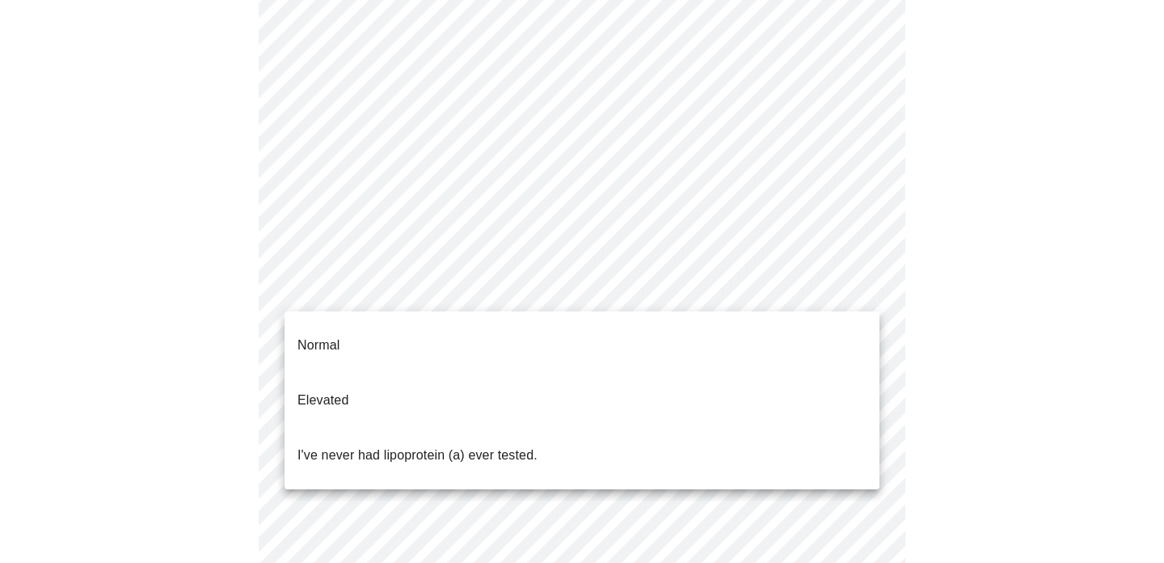
click at [860, 286] on body "MyMenopauseRx Appointments Messaging Labs Uploads Medications Community Refer a…" at bounding box center [581, 327] width 1151 height 1205
click at [498, 446] on p "I've never had lipoprotein (a) ever tested." at bounding box center [418, 455] width 240 height 19
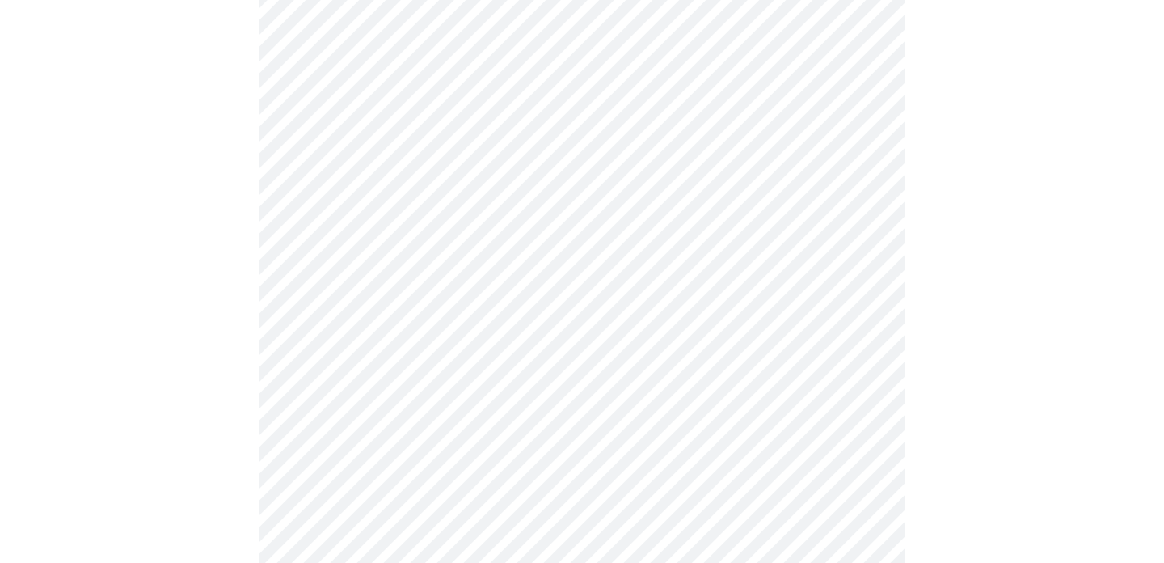
scroll to position [182, 0]
click at [857, 238] on body "MyMenopauseRx Appointments Messaging Labs Uploads Medications Community Refer a…" at bounding box center [581, 422] width 1151 height 1195
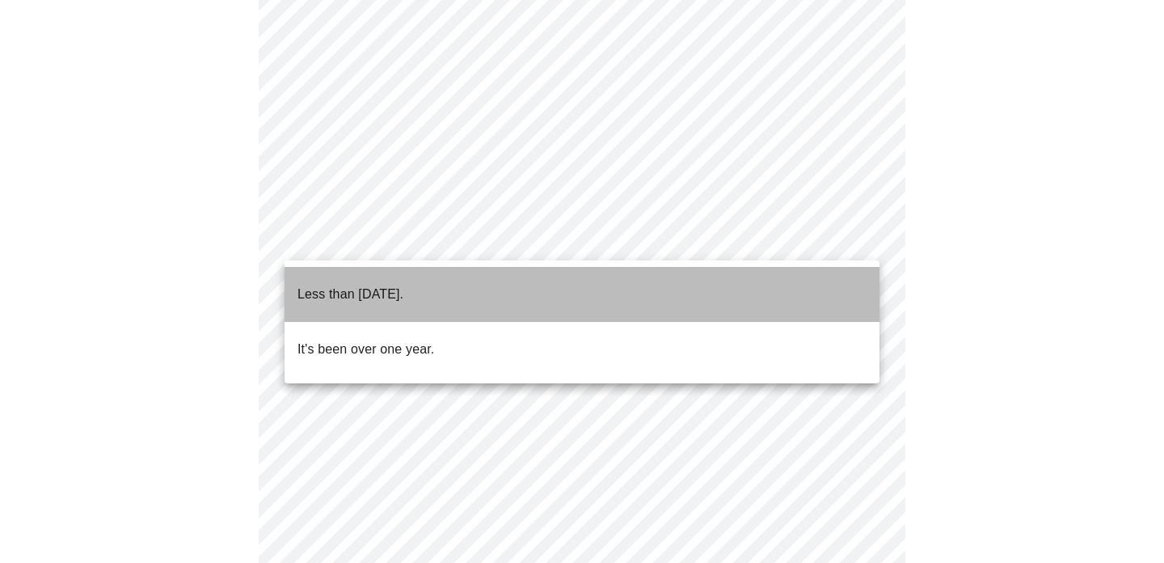
click at [403, 285] on p "Less than [DATE]." at bounding box center [351, 294] width 106 height 19
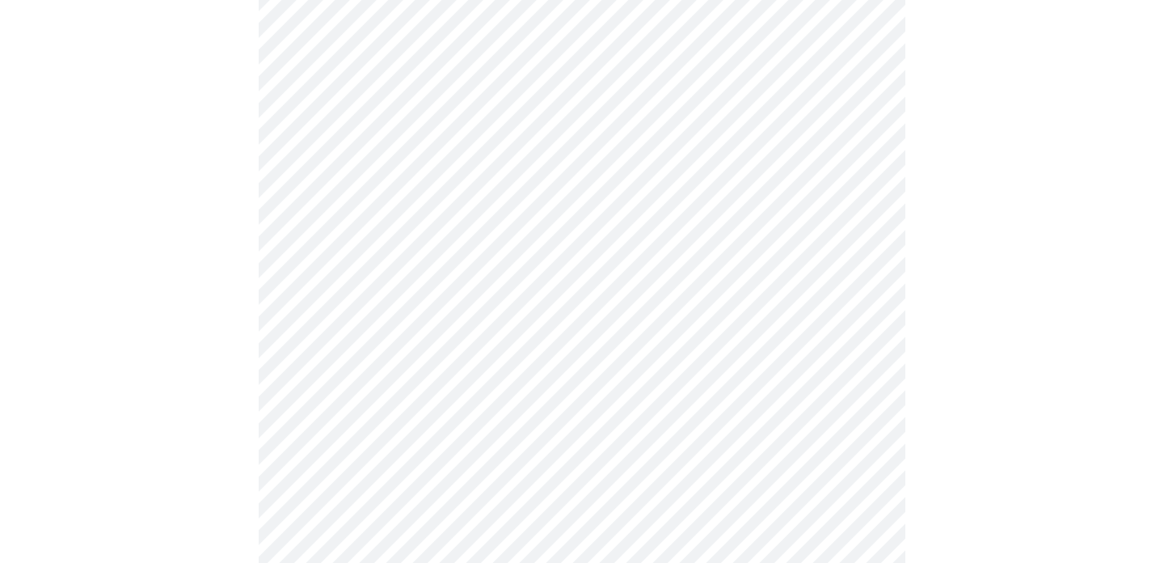
scroll to position [184, 0]
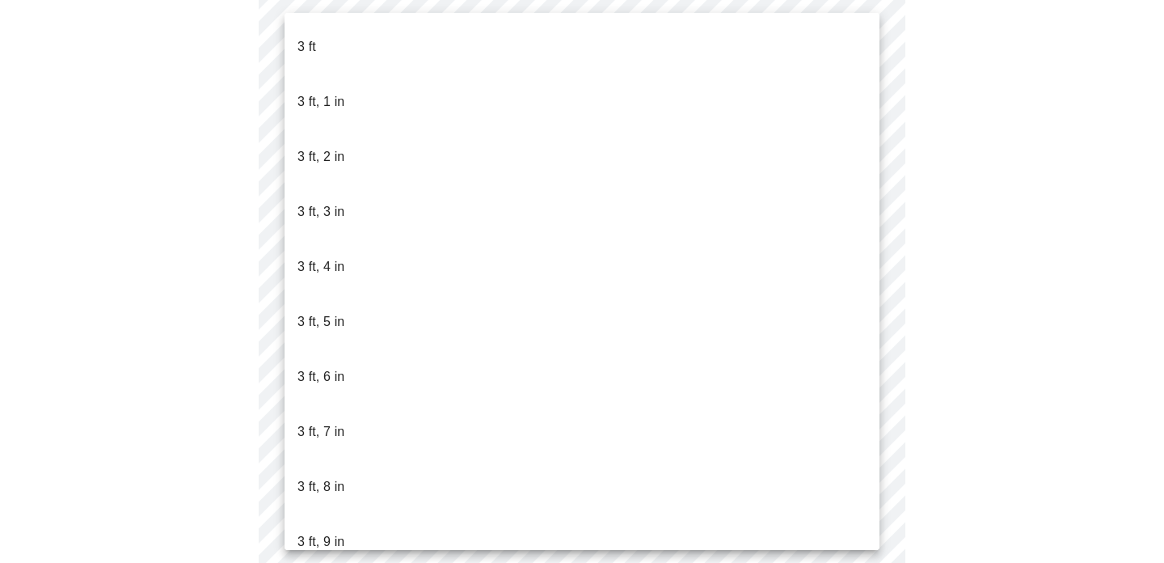
click at [863, 315] on body "MyMenopauseRx Appointments Messaging Labs Uploads Medications Community Refer a…" at bounding box center [581, 261] width 1151 height 876
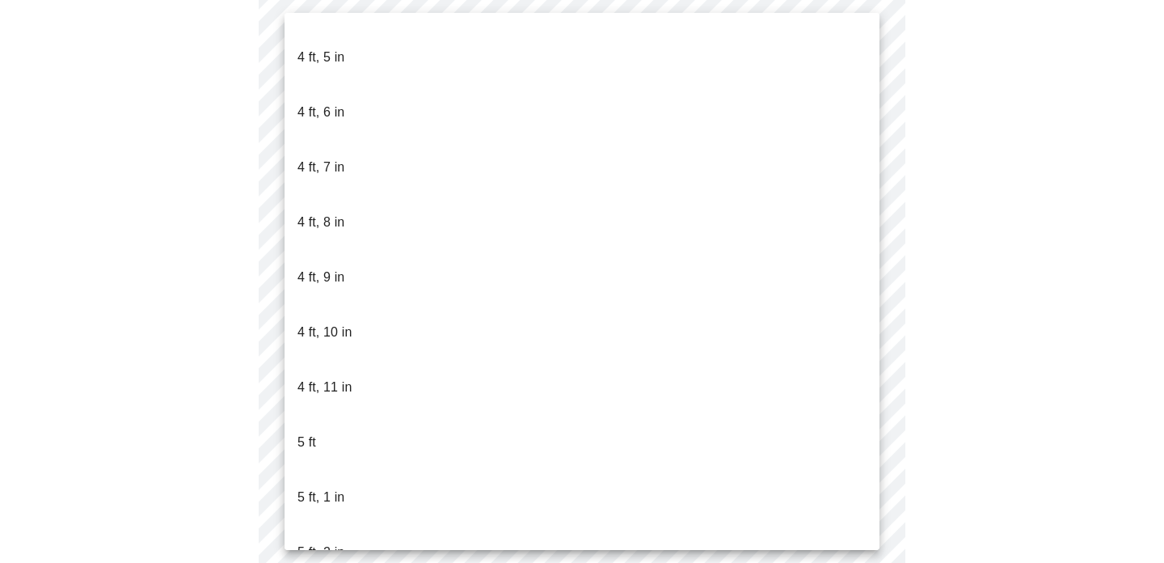
scroll to position [926, 0]
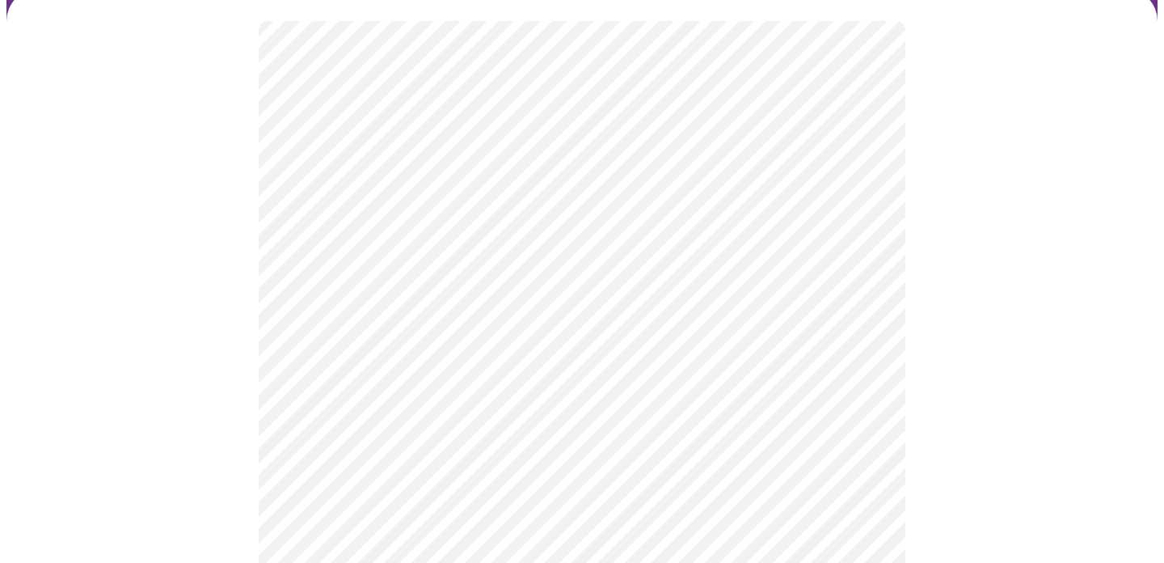
scroll to position [129, 0]
click at [1066, 285] on div at bounding box center [581, 360] width 1151 height 741
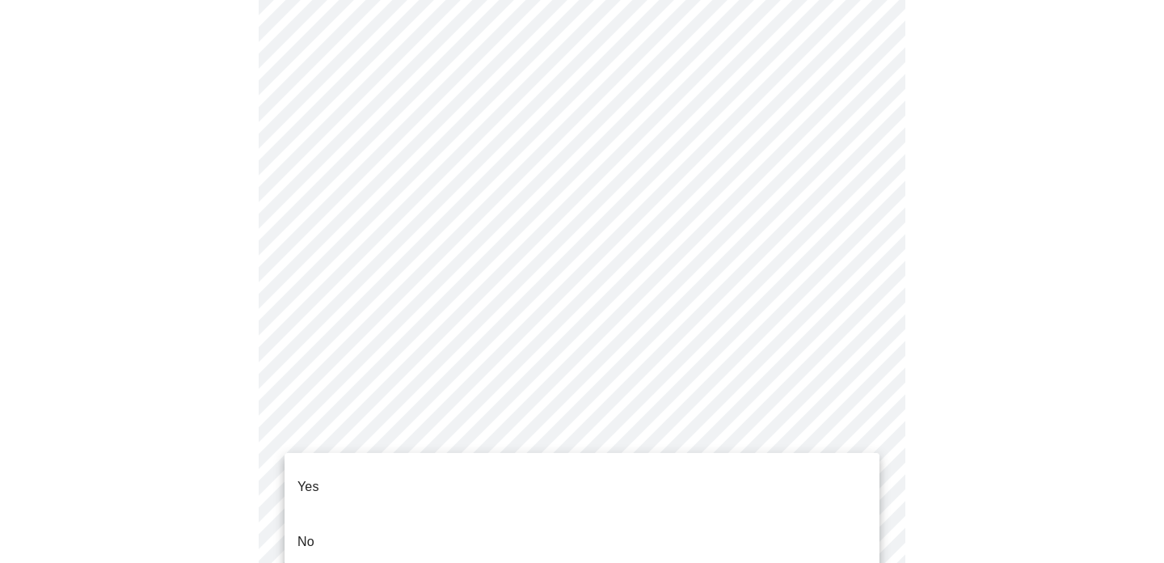
click at [310, 532] on p "No" at bounding box center [306, 541] width 17 height 19
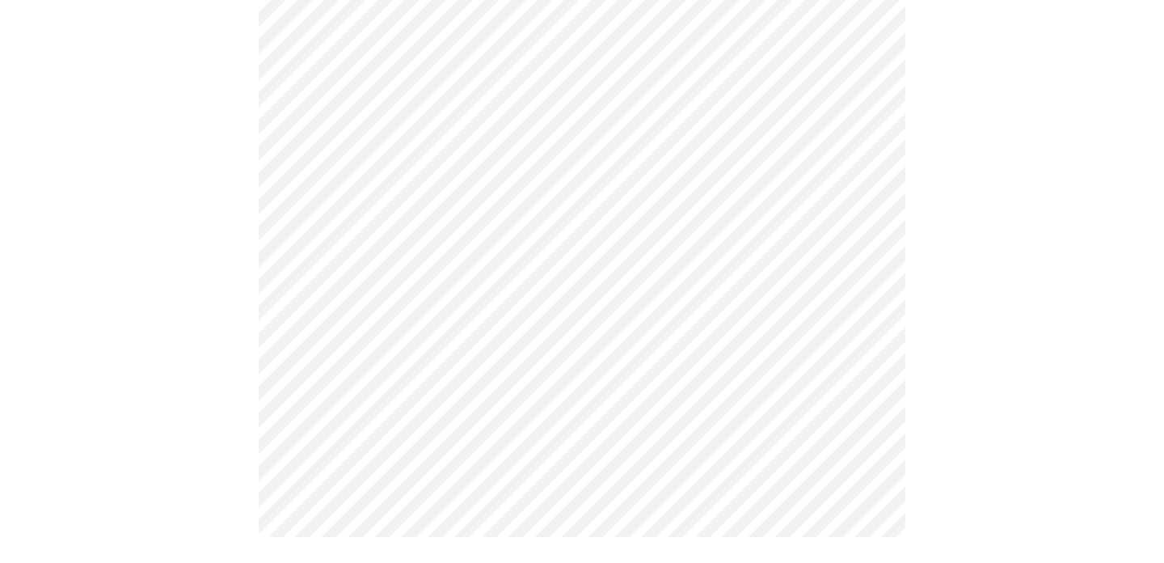
scroll to position [0, 0]
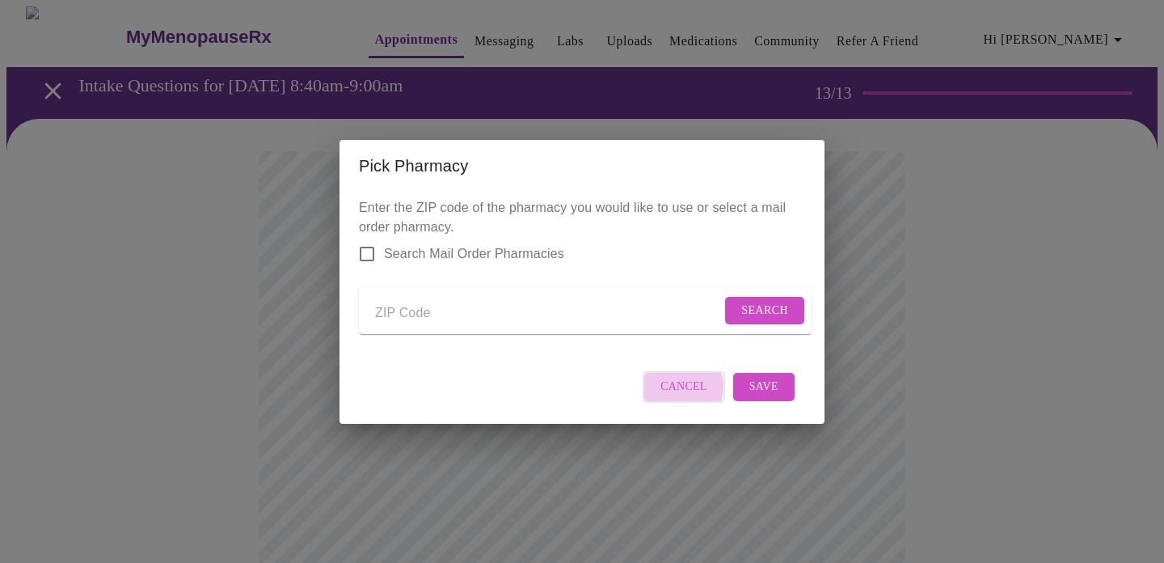
click at [677, 397] on span "Cancel" at bounding box center [684, 387] width 47 height 20
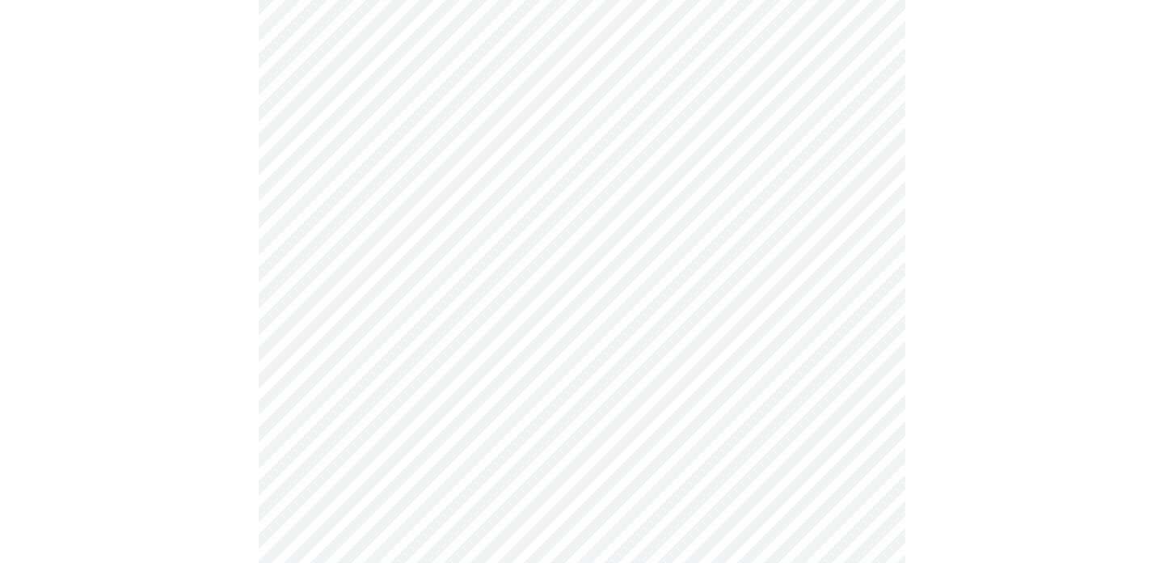
scroll to position [773, 0]
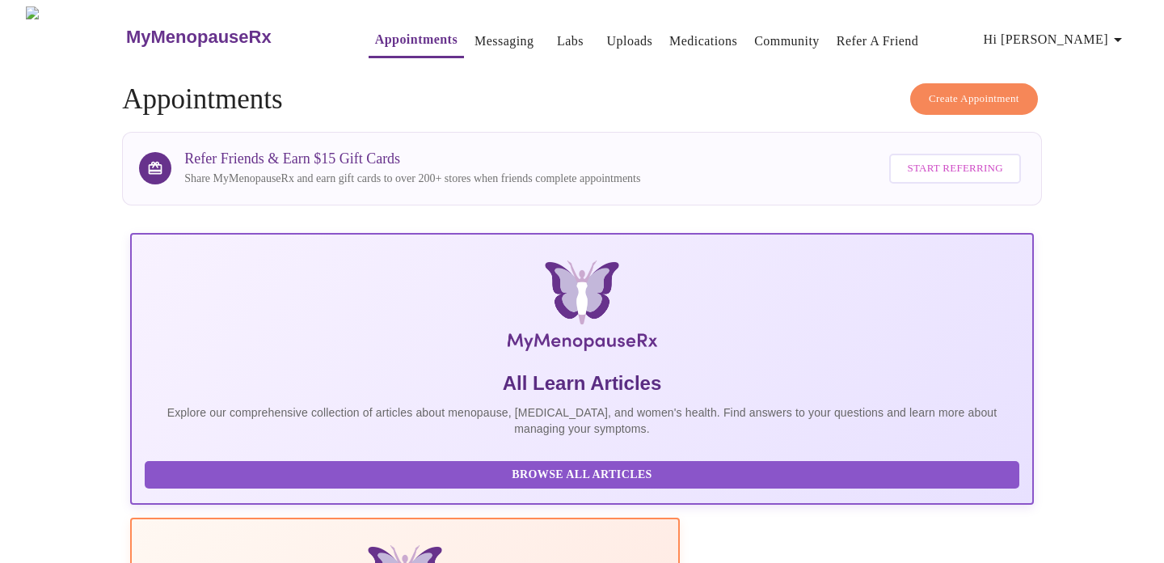
click at [557, 34] on link "Labs" at bounding box center [570, 41] width 27 height 23
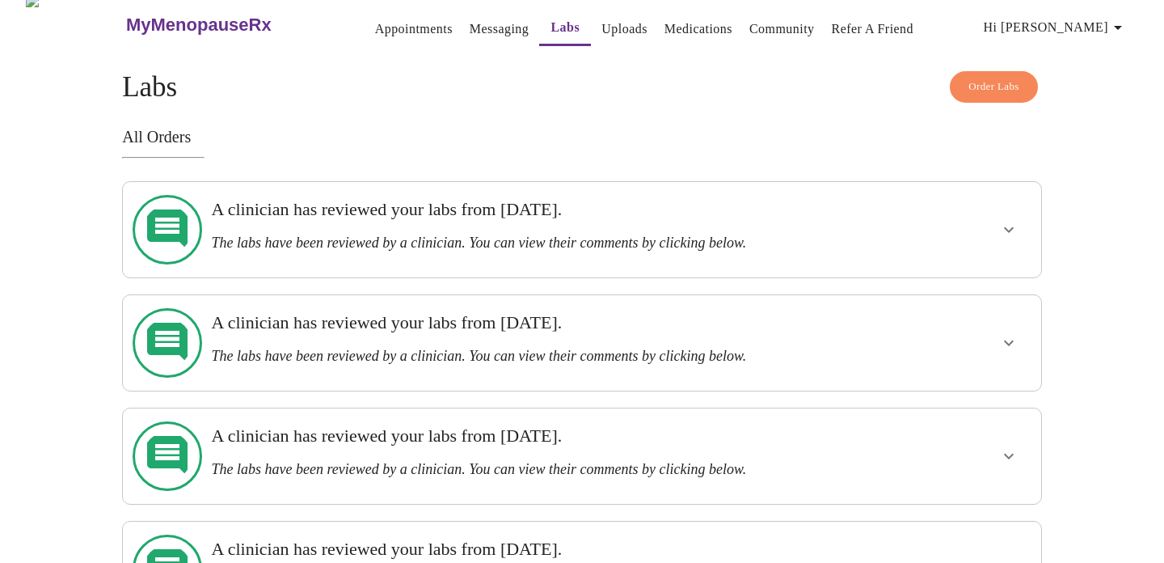
scroll to position [26, 0]
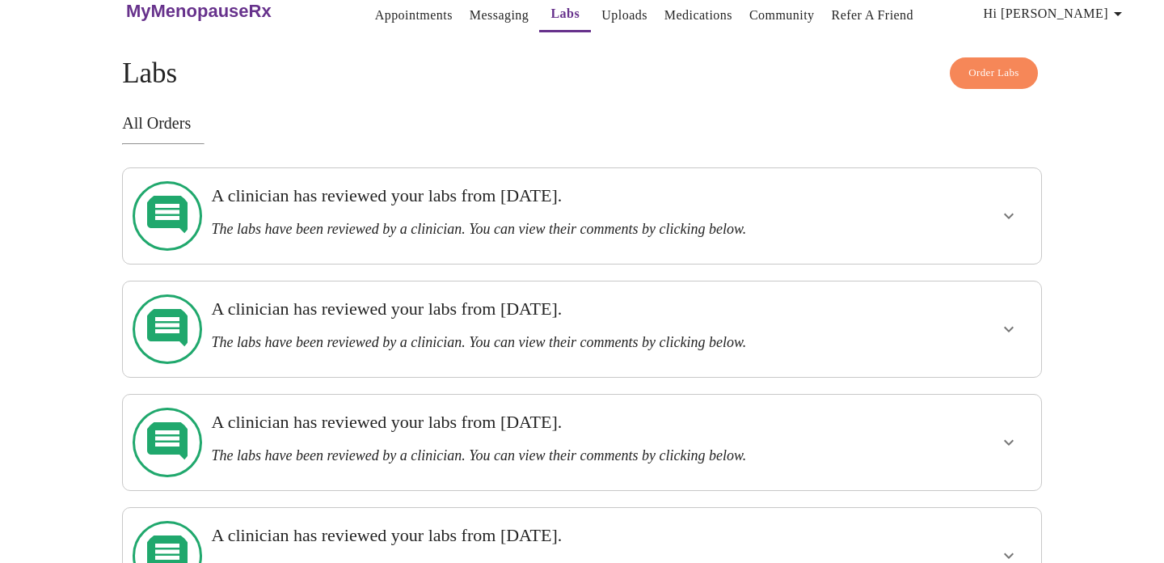
click at [982, 69] on span "Order Labs" at bounding box center [994, 73] width 51 height 19
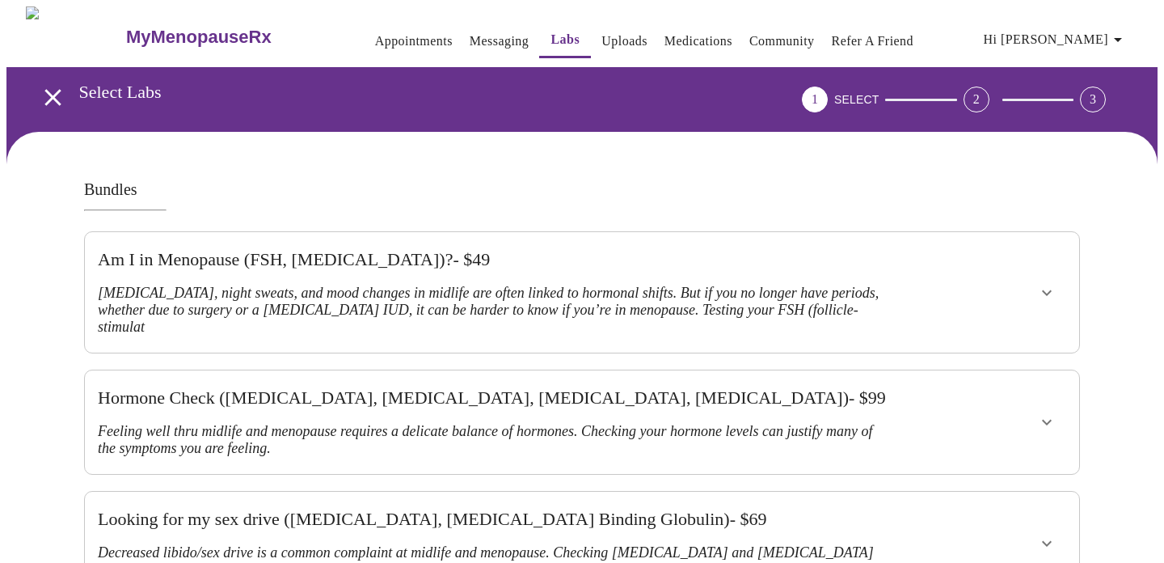
scroll to position [26, 0]
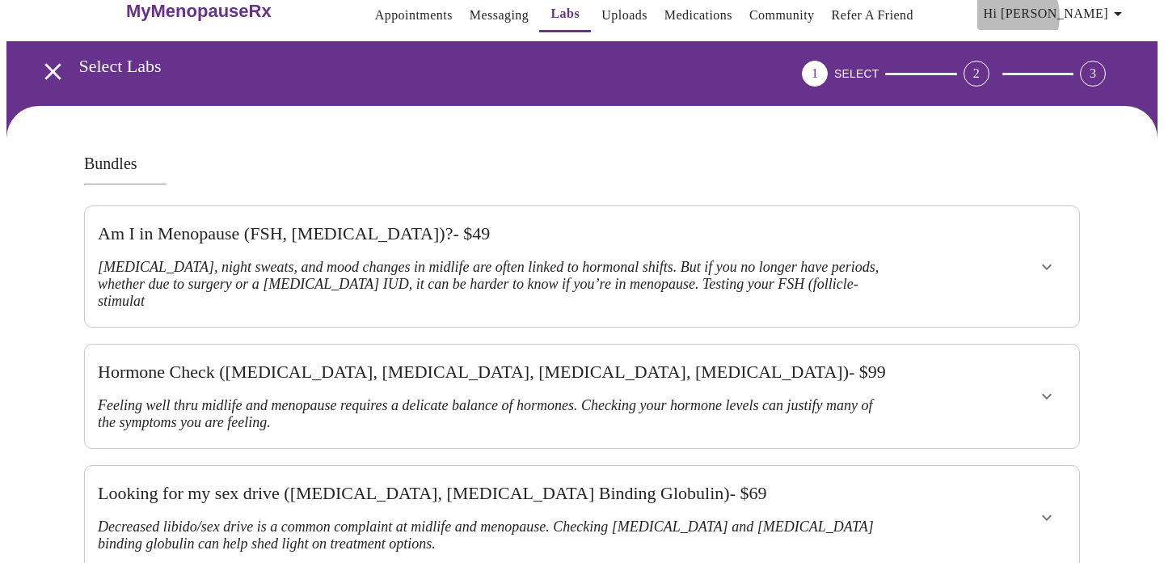
click at [1087, 10] on span "Hi [PERSON_NAME]" at bounding box center [1056, 13] width 144 height 23
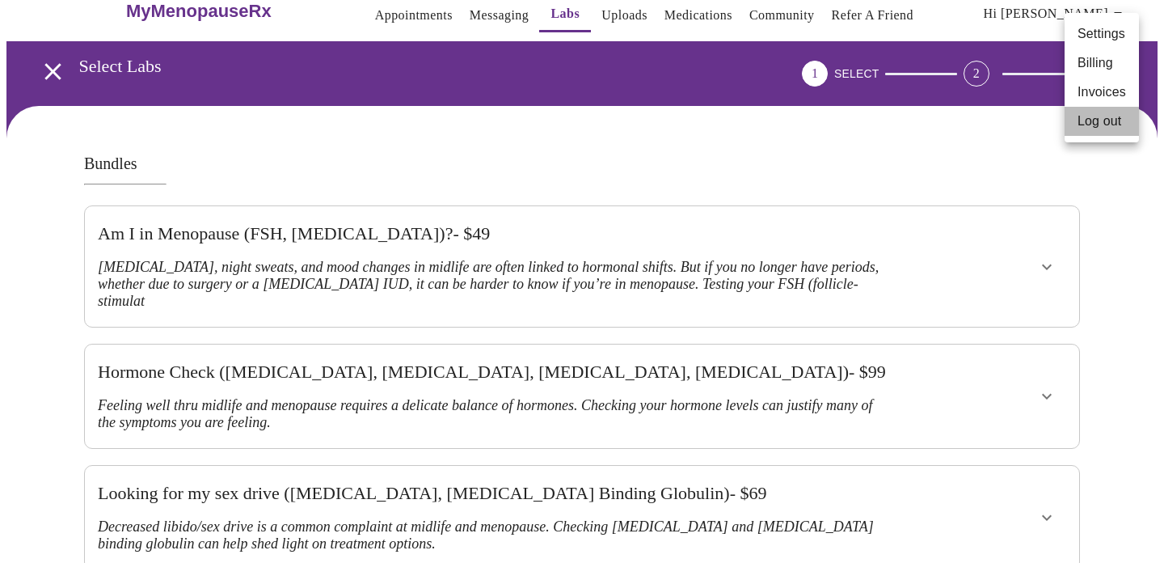
click at [1093, 119] on li "Log out" at bounding box center [1102, 121] width 74 height 29
